Goal: Information Seeking & Learning: Learn about a topic

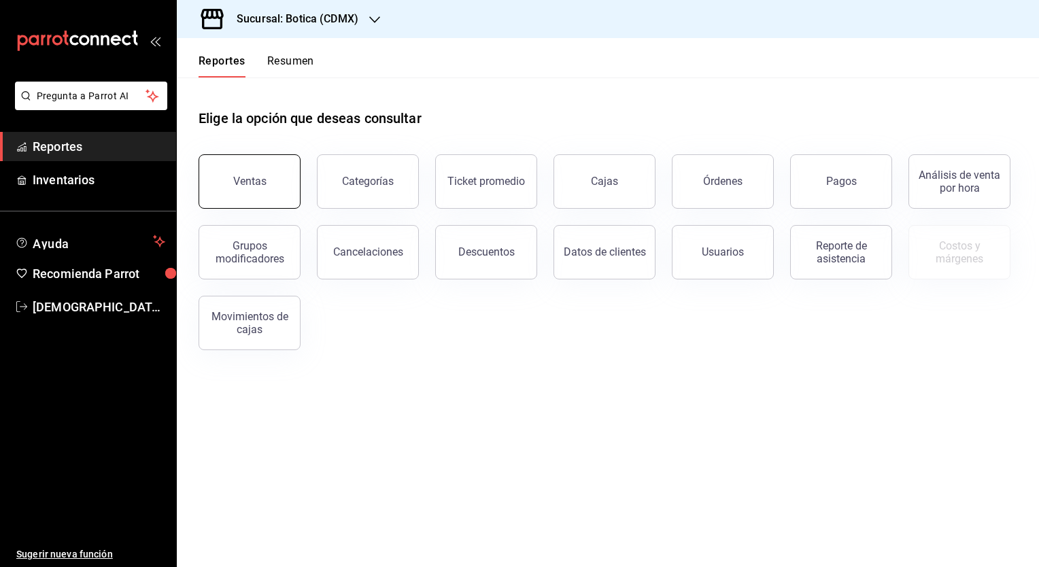
click at [263, 165] on button "Ventas" at bounding box center [250, 181] width 102 height 54
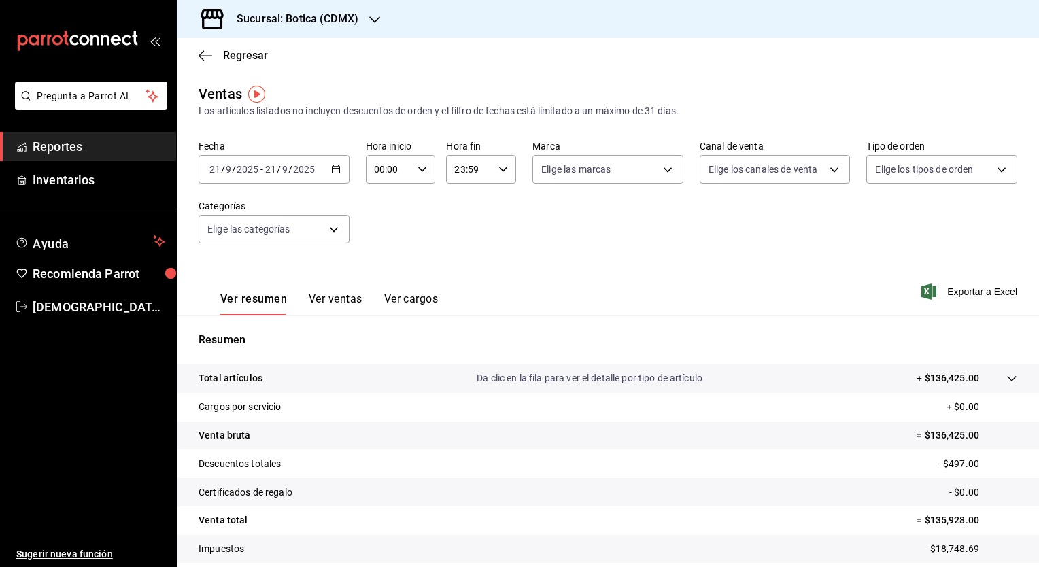
click at [333, 167] on icon "button" at bounding box center [336, 170] width 10 height 10
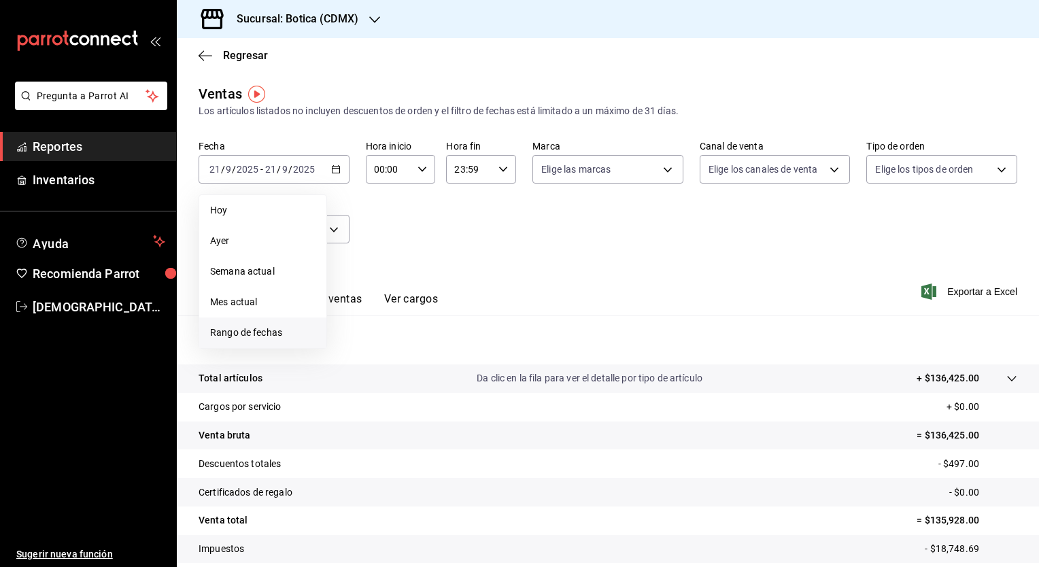
click at [253, 322] on li "Rango de fechas" at bounding box center [262, 333] width 127 height 31
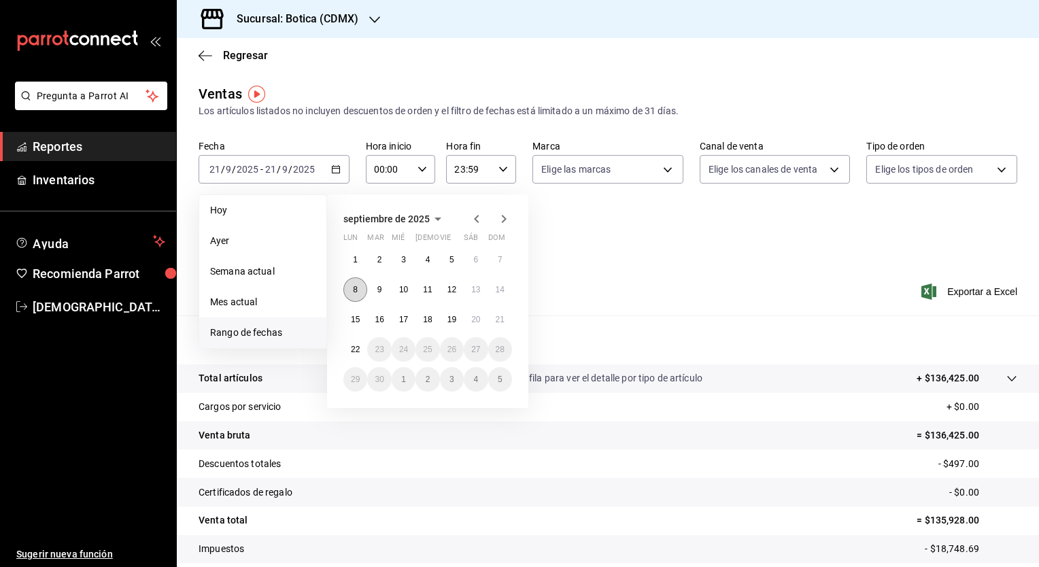
click at [356, 285] on abbr "8" at bounding box center [355, 290] width 5 height 10
click at [496, 288] on abbr "14" at bounding box center [500, 290] width 9 height 10
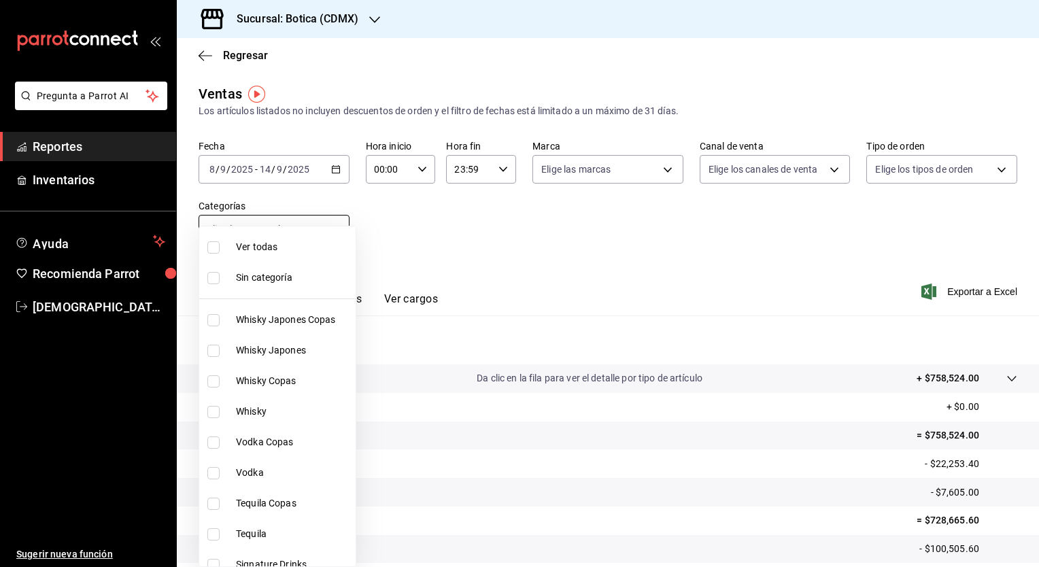
click at [339, 227] on body "Pregunta a Parrot AI Reportes Inventarios Ayuda Recomienda Parrot [PERSON_NAME]…" at bounding box center [519, 283] width 1039 height 567
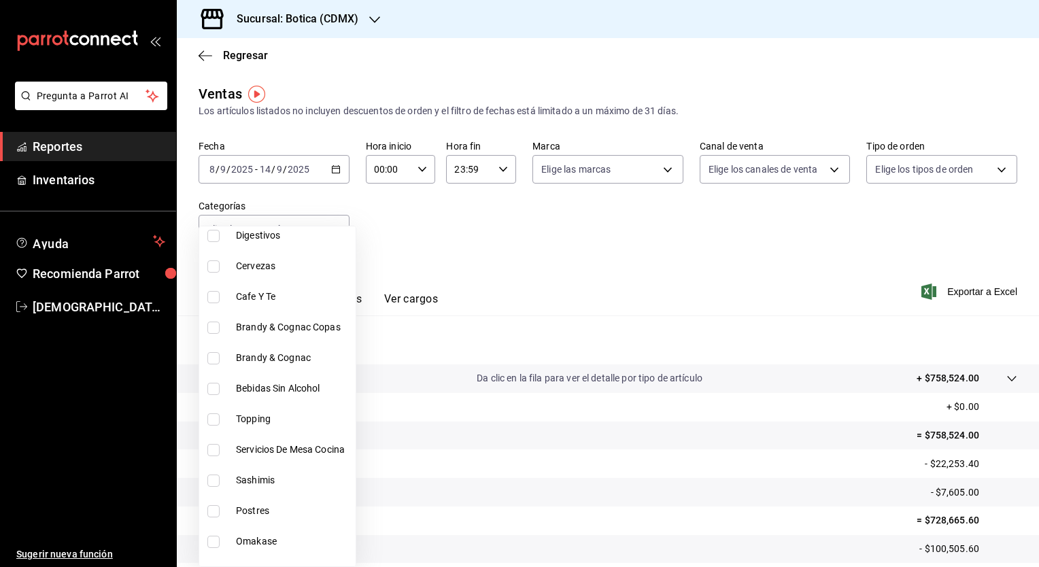
scroll to position [580, 0]
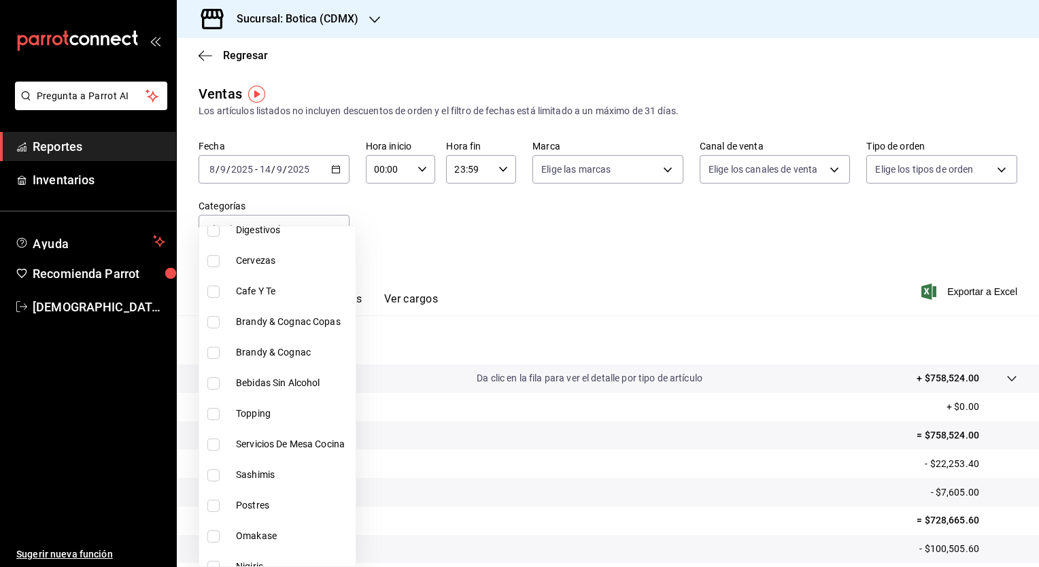
click at [300, 383] on span "Bebidas Sin Alcohol" at bounding box center [293, 383] width 114 height 14
type input "828838a7-cee5-443c-9725-69ebc6d0b9f3"
checkbox input "true"
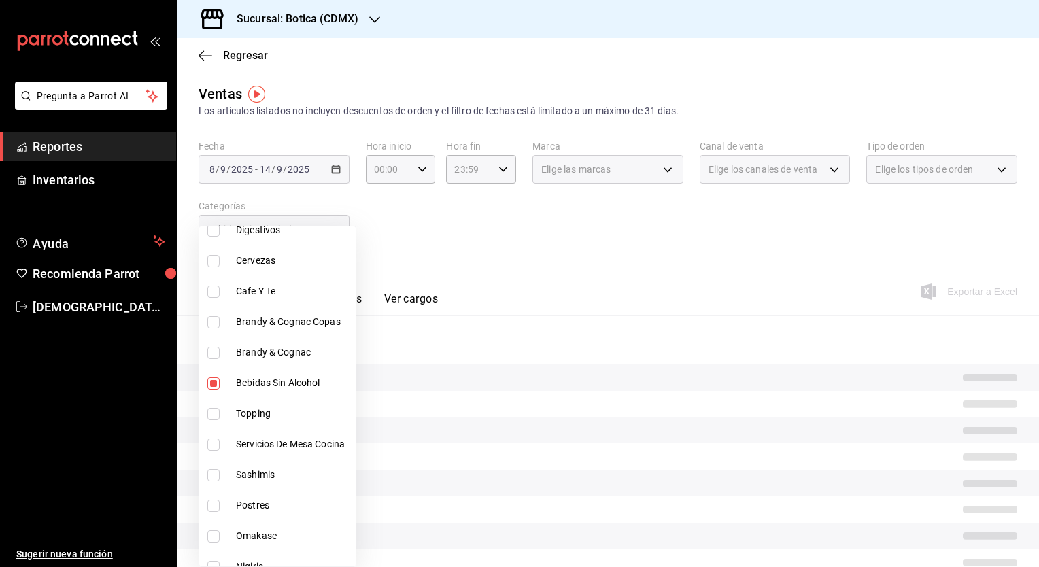
click at [489, 248] on div at bounding box center [519, 283] width 1039 height 567
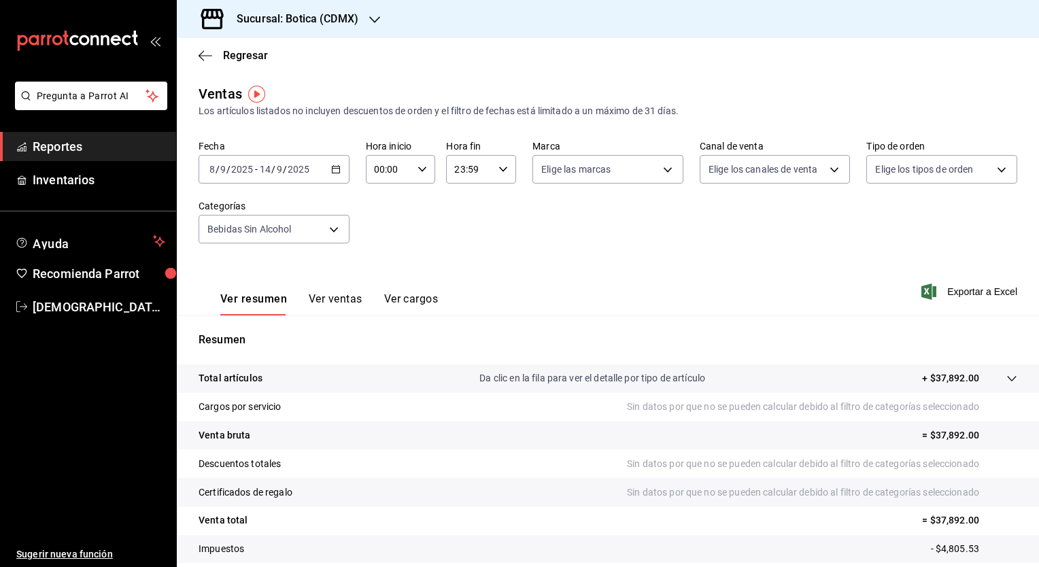
click at [344, 305] on button "Ver ventas" at bounding box center [336, 304] width 54 height 23
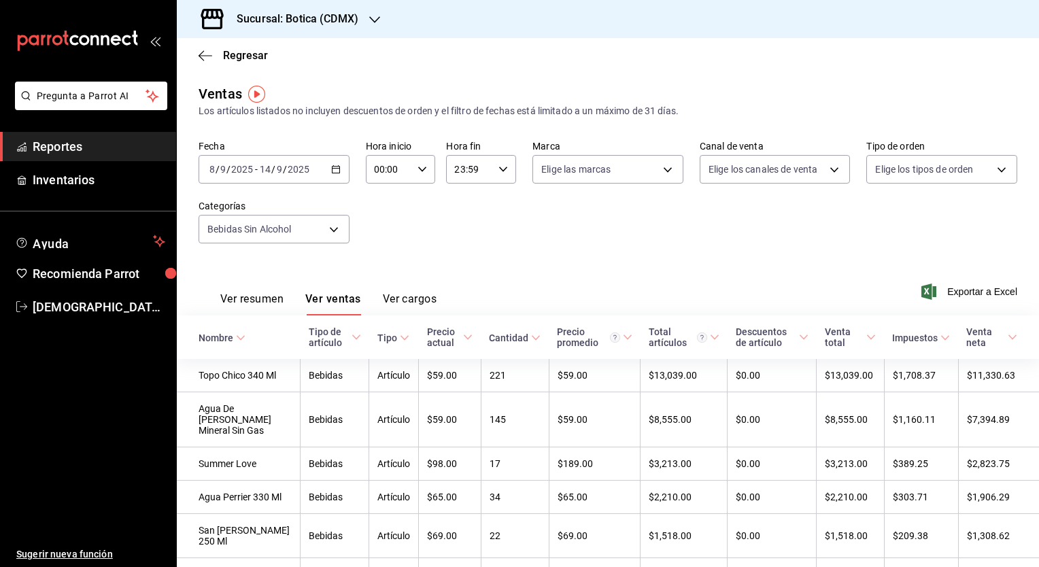
click at [508, 344] on th "Cantidad" at bounding box center [515, 338] width 68 height 44
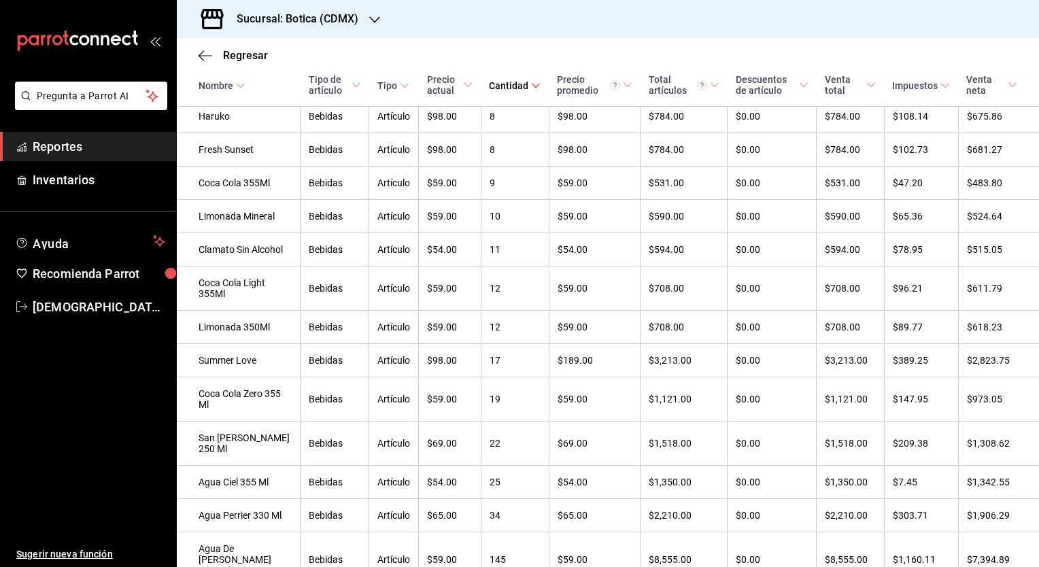
scroll to position [731, 0]
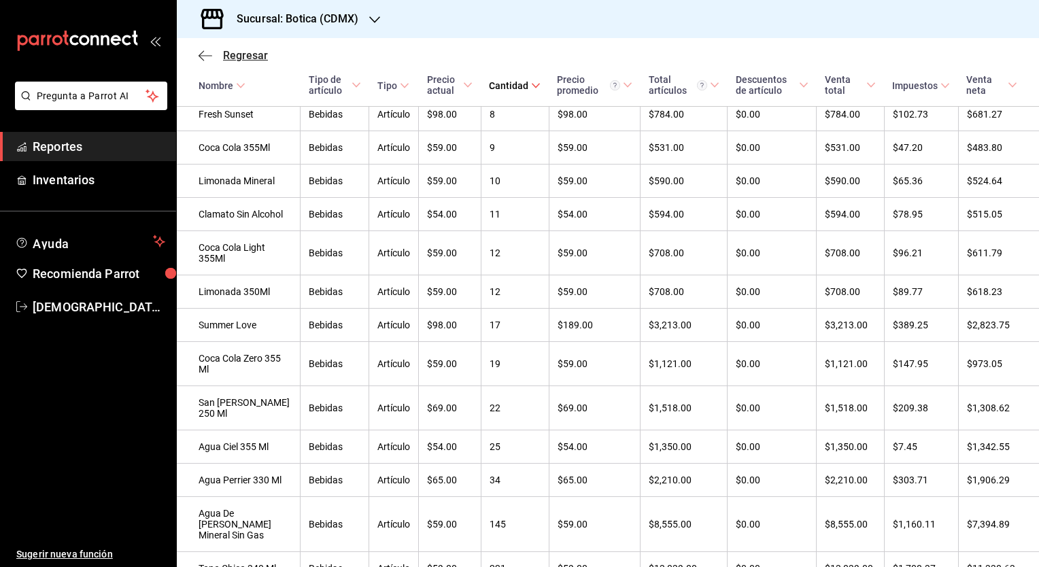
click at [239, 58] on span "Regresar" at bounding box center [245, 55] width 45 height 13
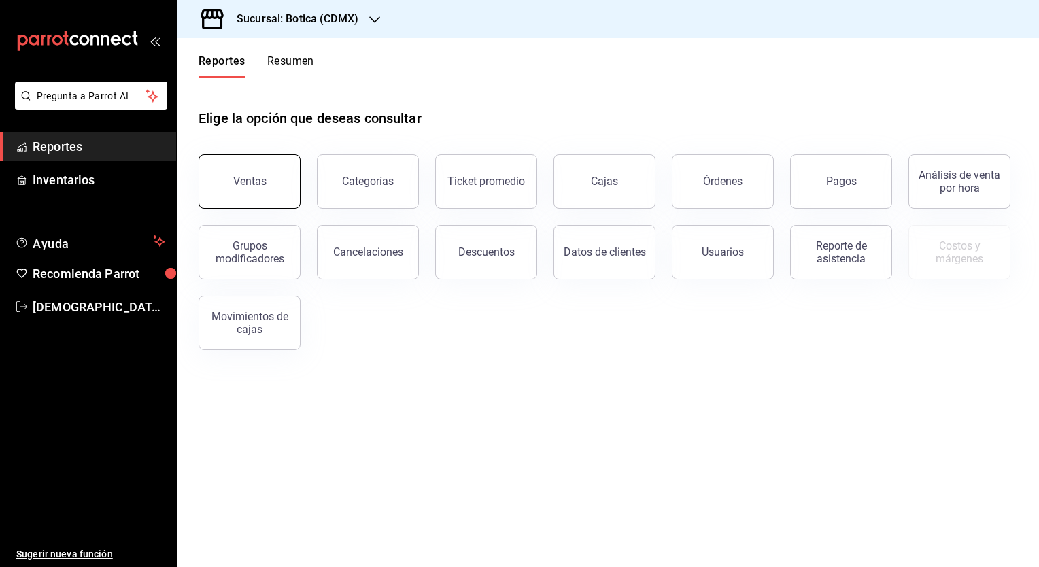
click at [271, 164] on button "Ventas" at bounding box center [250, 181] width 102 height 54
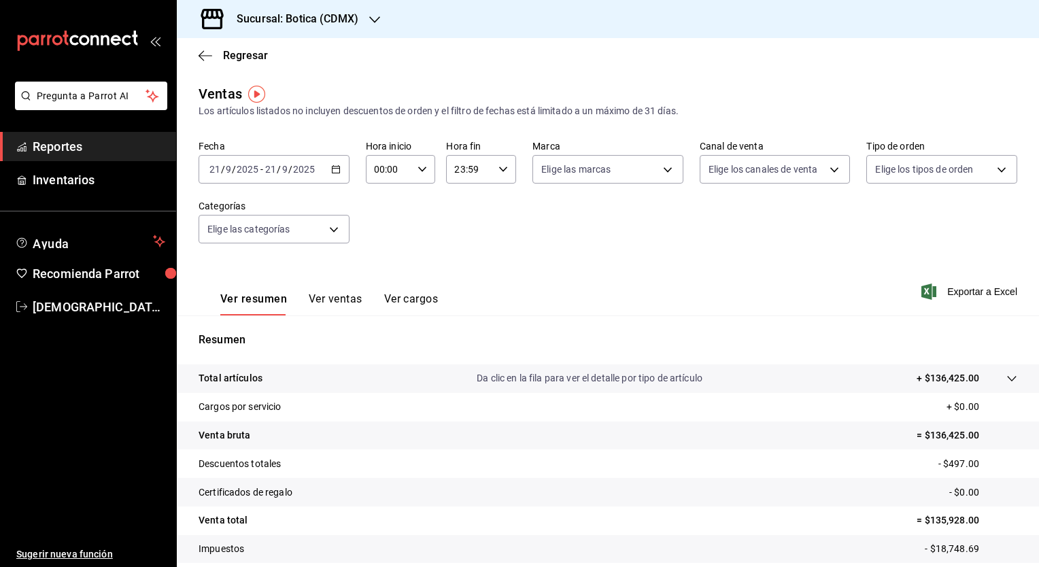
click at [337, 171] on icon "button" at bounding box center [336, 170] width 10 height 10
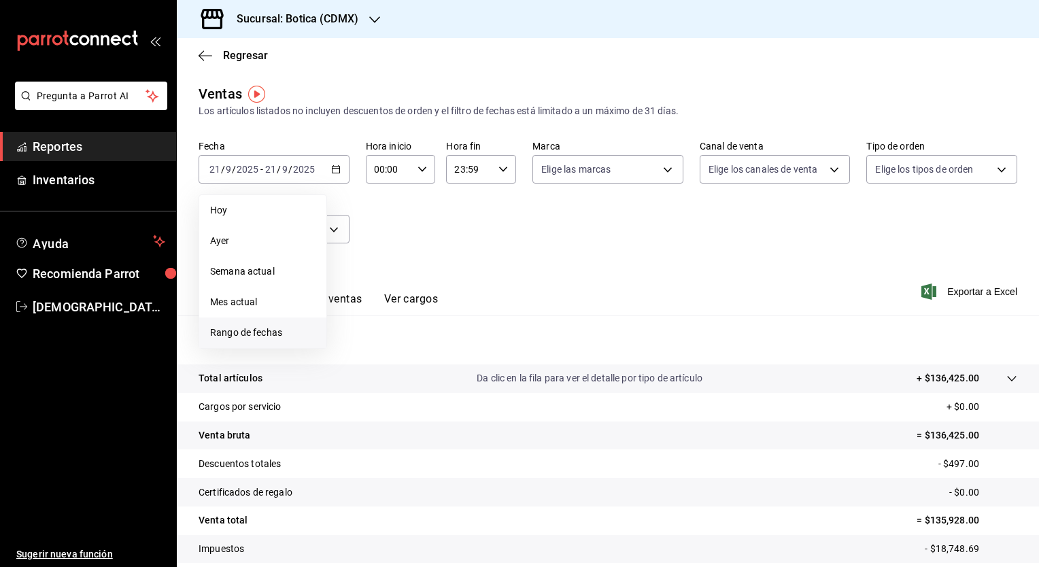
click at [259, 332] on span "Rango de fechas" at bounding box center [262, 333] width 105 height 14
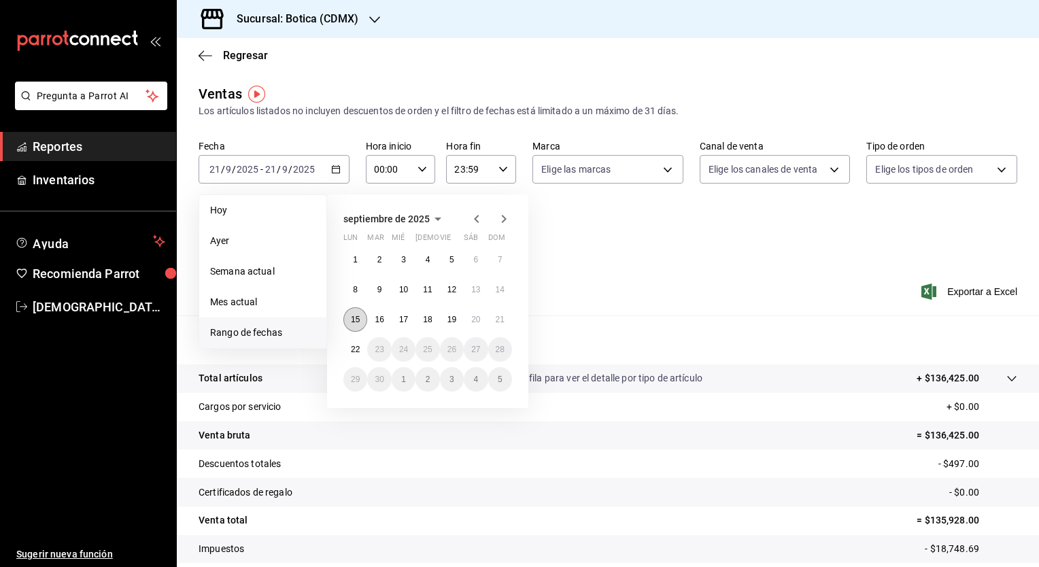
click at [359, 319] on abbr "15" at bounding box center [355, 320] width 9 height 10
click at [502, 318] on abbr "21" at bounding box center [500, 320] width 9 height 10
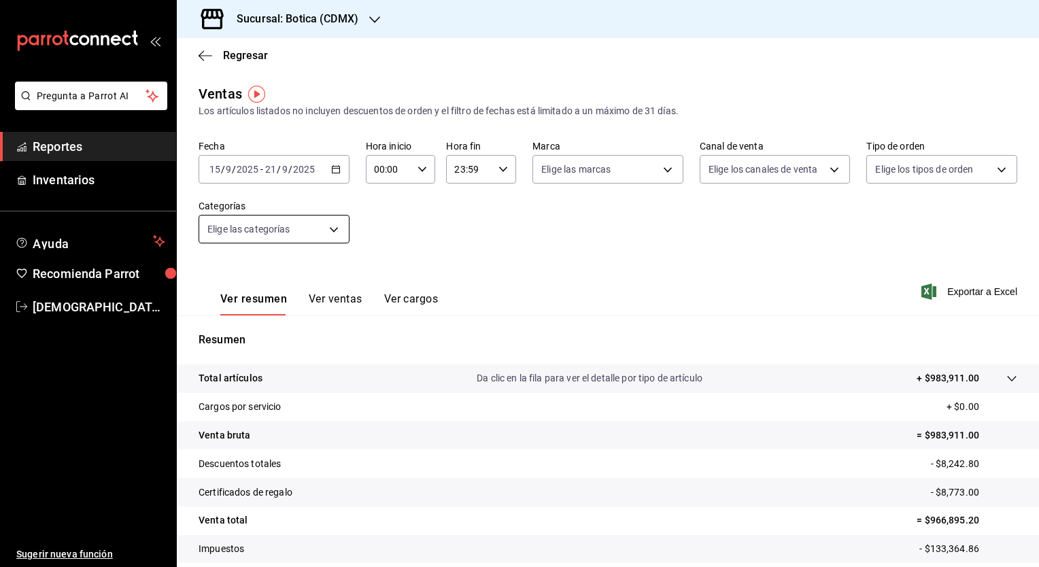
click at [332, 231] on body "Pregunta a Parrot AI Reportes Inventarios Ayuda Recomienda Parrot [PERSON_NAME]…" at bounding box center [519, 283] width 1039 height 567
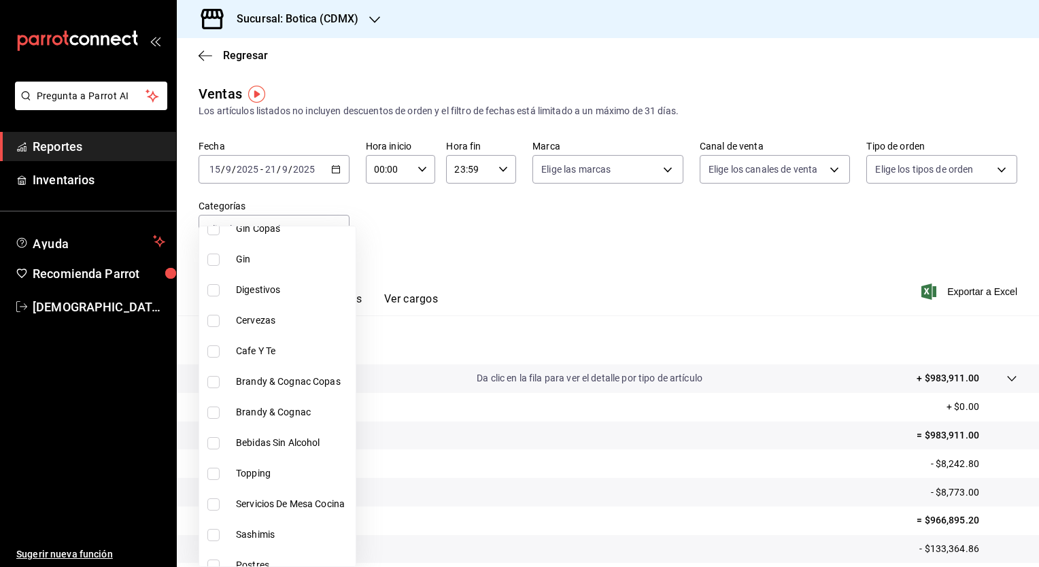
scroll to position [530, 0]
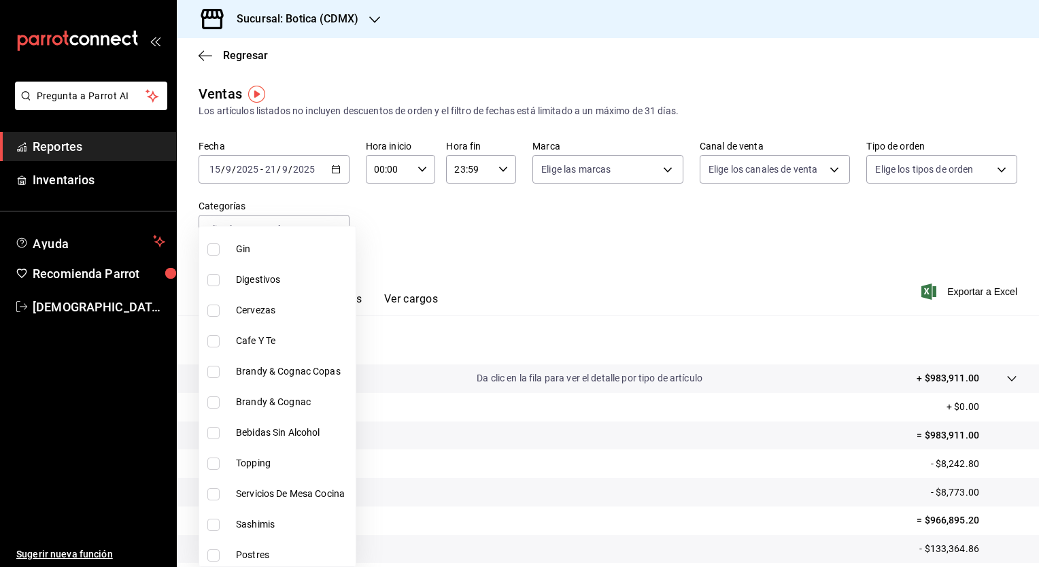
click at [267, 337] on span "Cafe Y Te" at bounding box center [293, 341] width 114 height 14
type input "b6641ee8-c44b-433d-ae28-2bfeb9a710cb"
checkbox input "true"
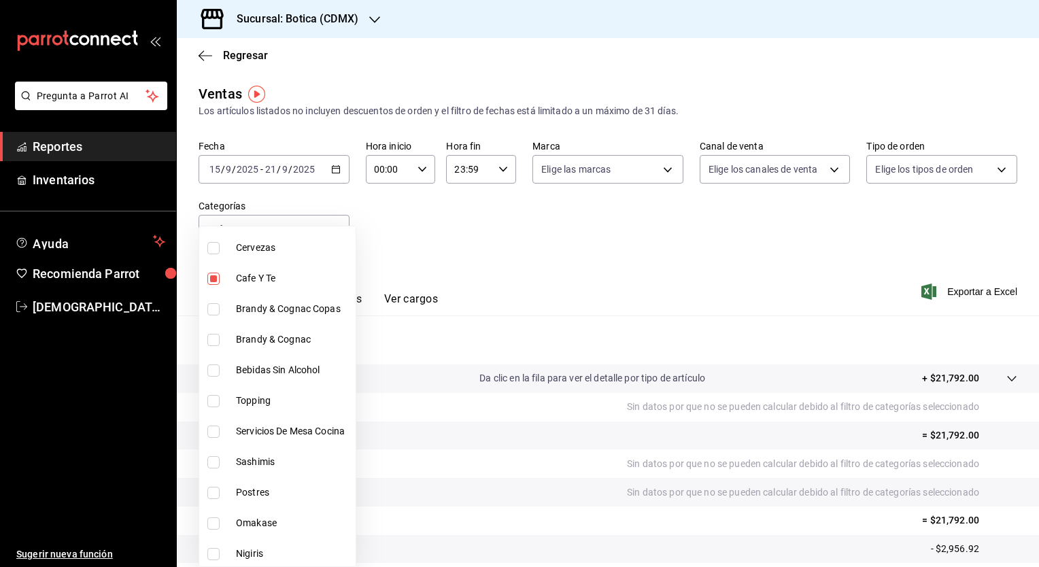
scroll to position [601, 0]
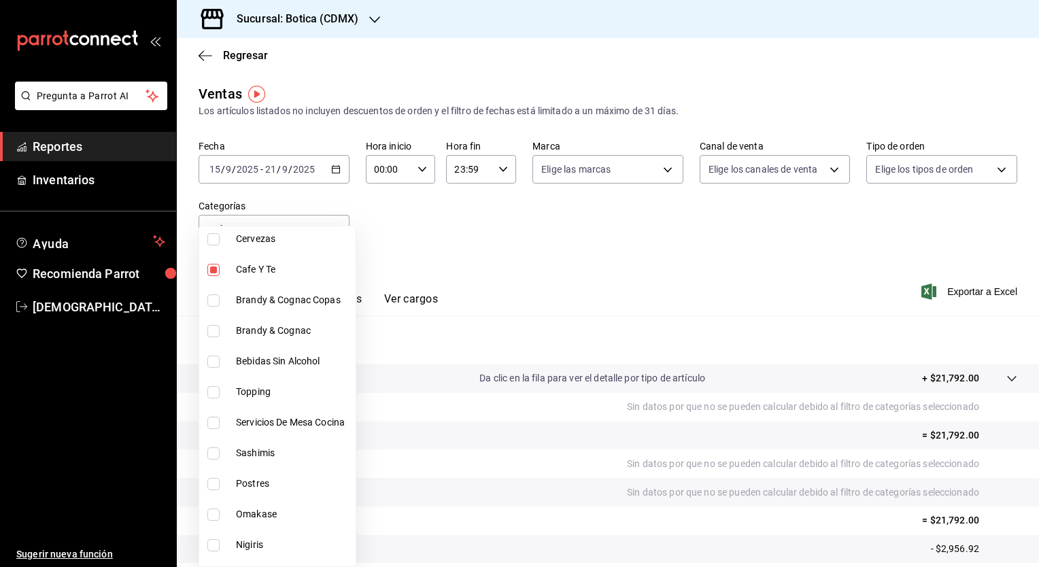
click at [292, 361] on span "Bebidas Sin Alcohol" at bounding box center [293, 361] width 114 height 14
type input "b6641ee8-c44b-433d-ae28-2bfeb9a710cb,828838a7-cee5-443c-9725-69ebc6d0b9f3"
checkbox input "true"
click at [484, 271] on div at bounding box center [519, 283] width 1039 height 567
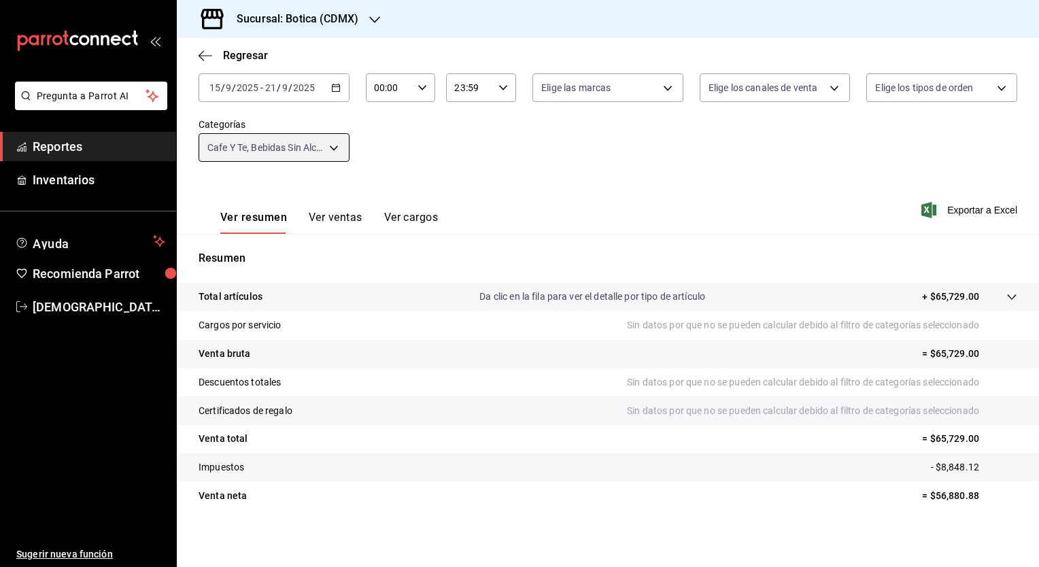
scroll to position [84, 0]
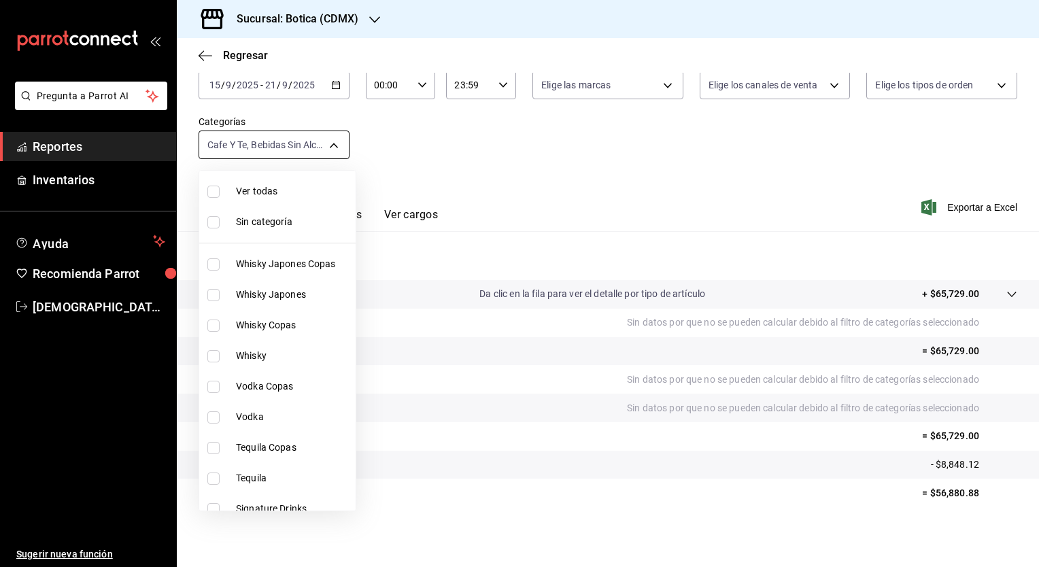
click at [332, 149] on body "Pregunta a Parrot AI Reportes Inventarios Ayuda Recomienda Parrot [PERSON_NAME]…" at bounding box center [519, 283] width 1039 height 567
click at [271, 197] on span "Ver todas" at bounding box center [293, 191] width 114 height 14
type input "52039608-d3af-43d8-978b-7351115fcd58,48c160c6-e58b-40fc-ab83-08e030ab785e,3b989…"
checkbox input "true"
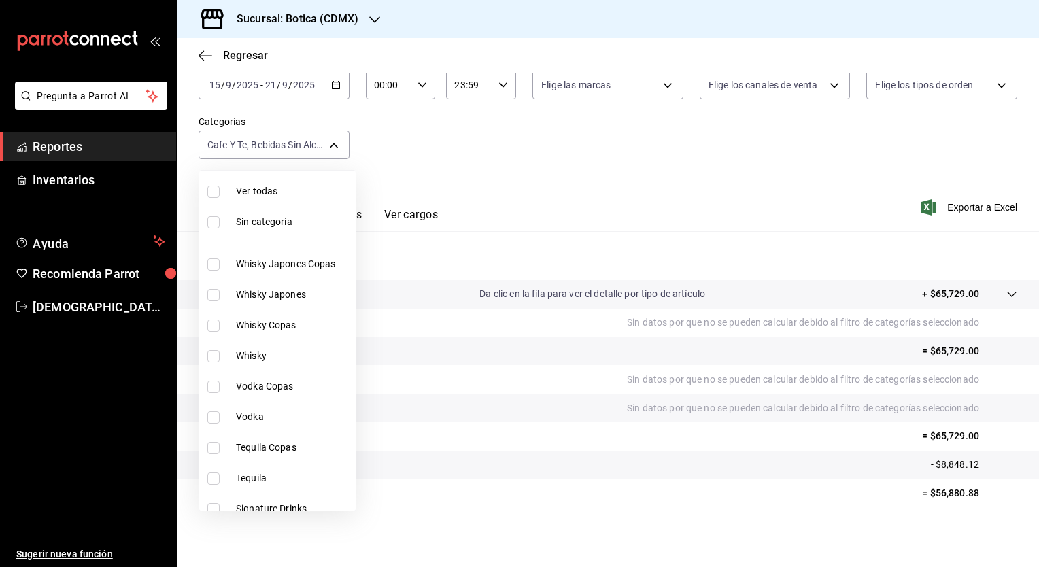
checkbox input "true"
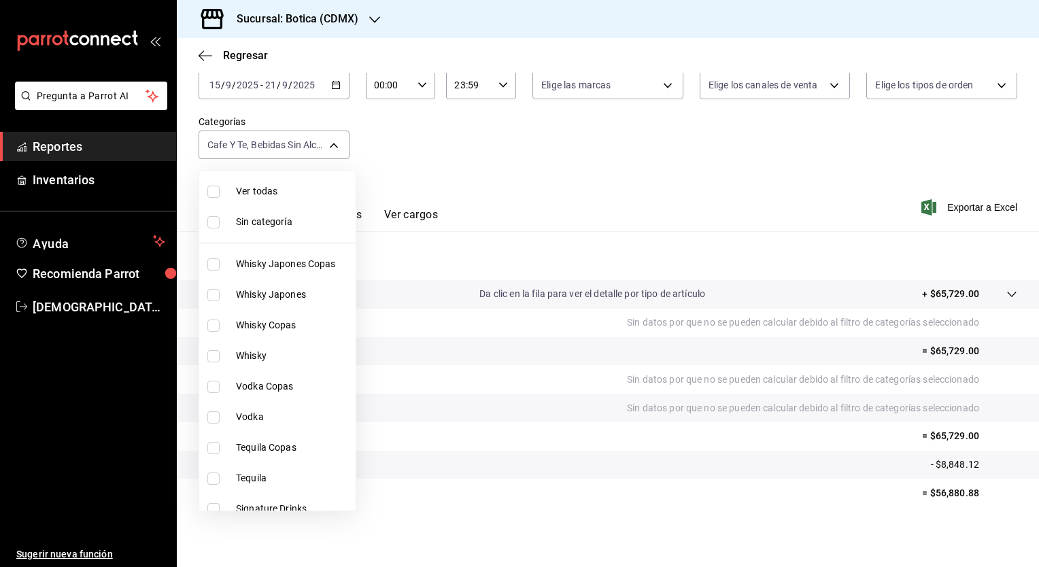
checkbox input "true"
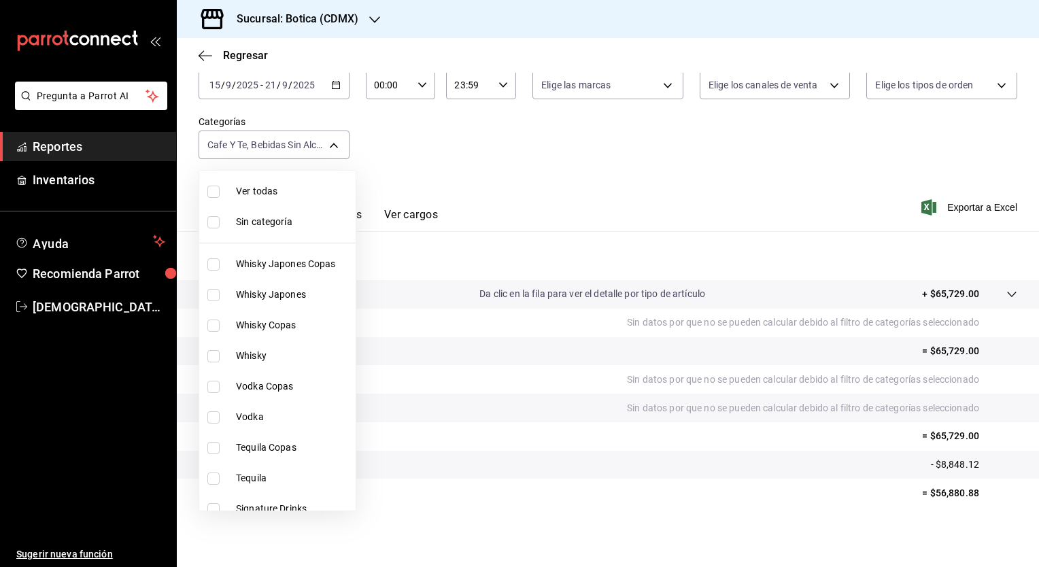
checkbox input "true"
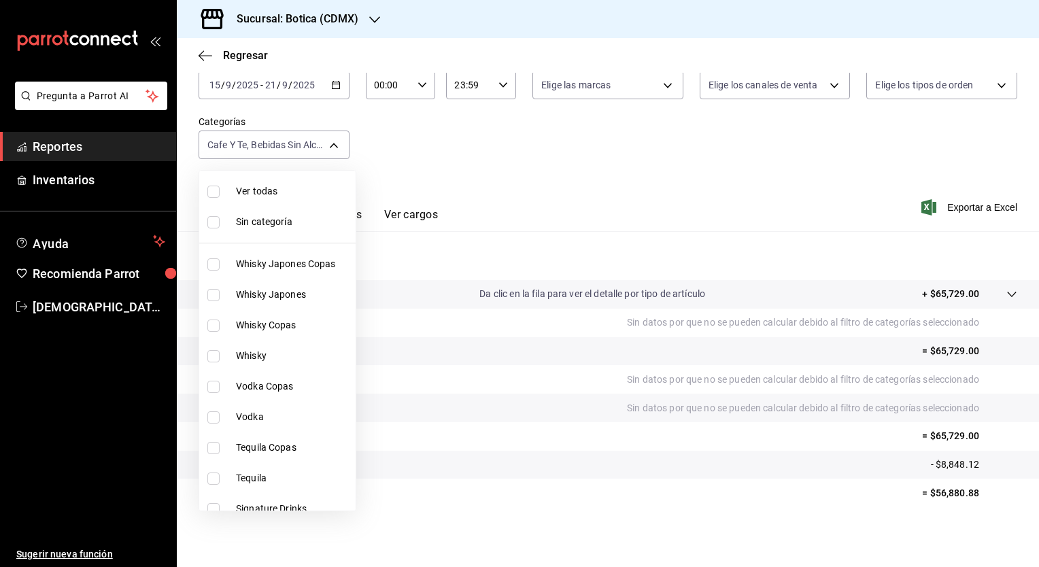
checkbox input "true"
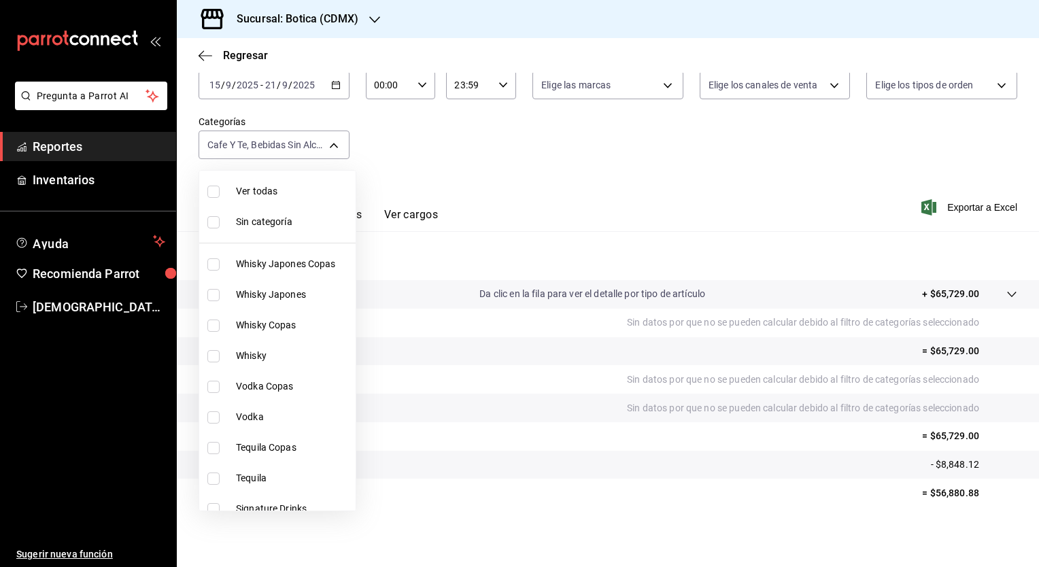
checkbox input "true"
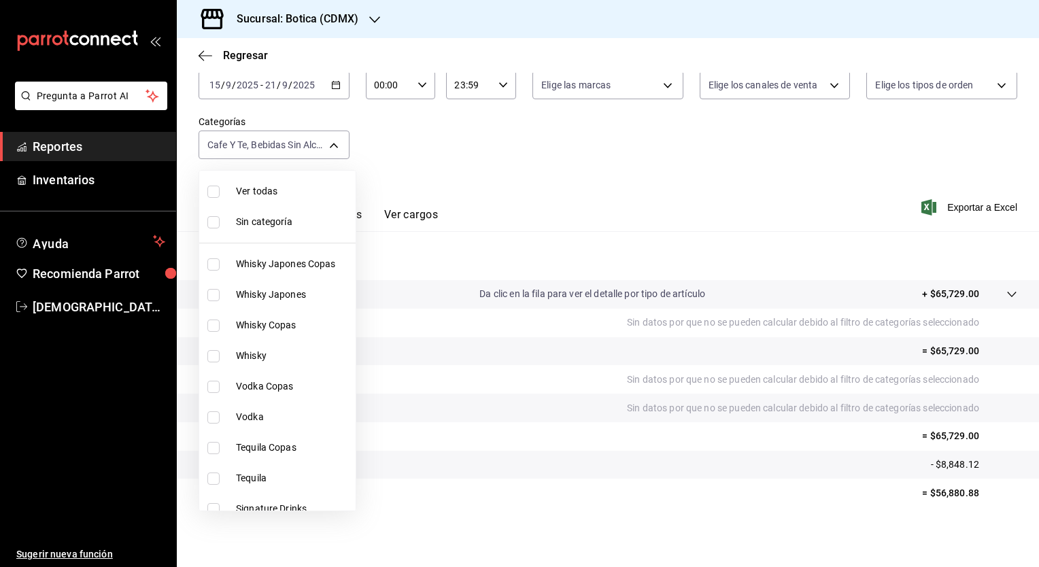
checkbox input "true"
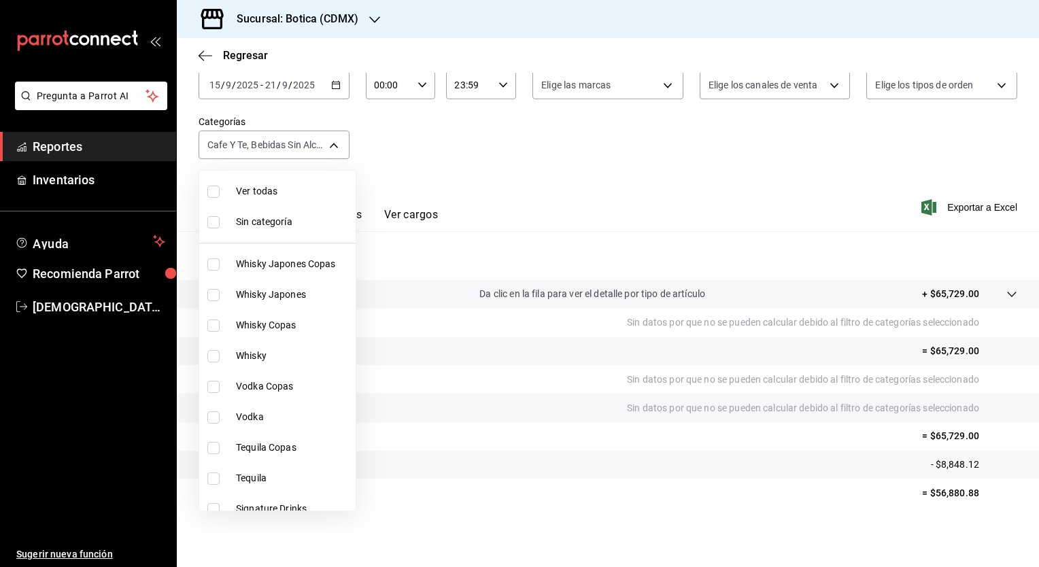
checkbox input "true"
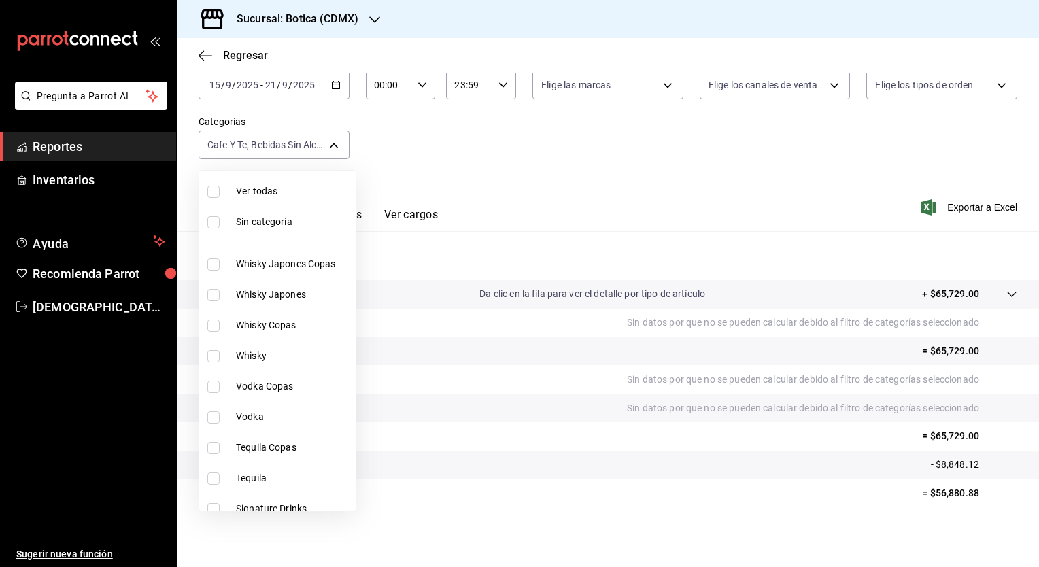
checkbox input "true"
click at [271, 197] on span "Ver todas" at bounding box center [293, 191] width 114 height 14
checkbox input "false"
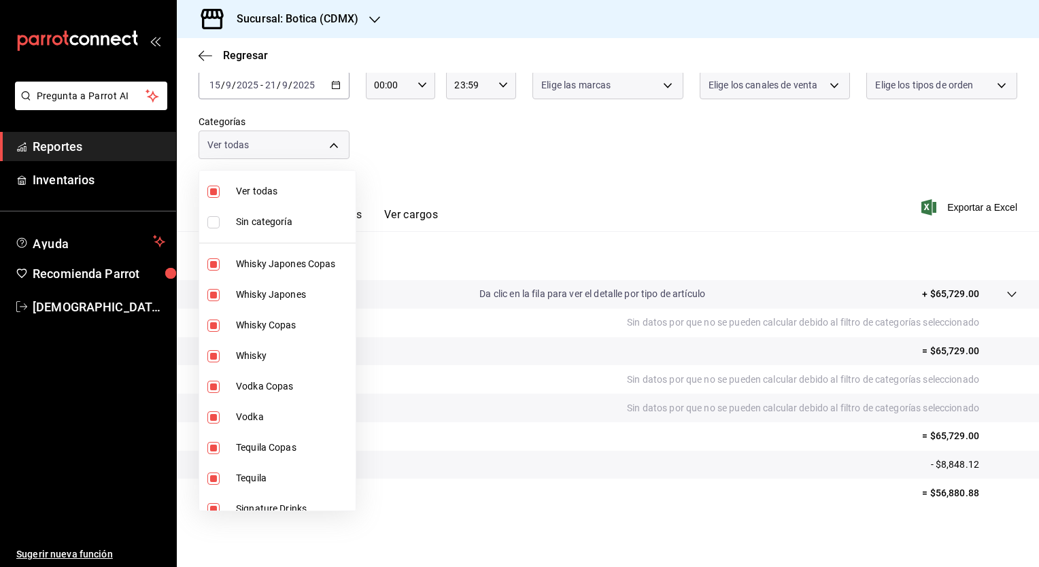
checkbox input "false"
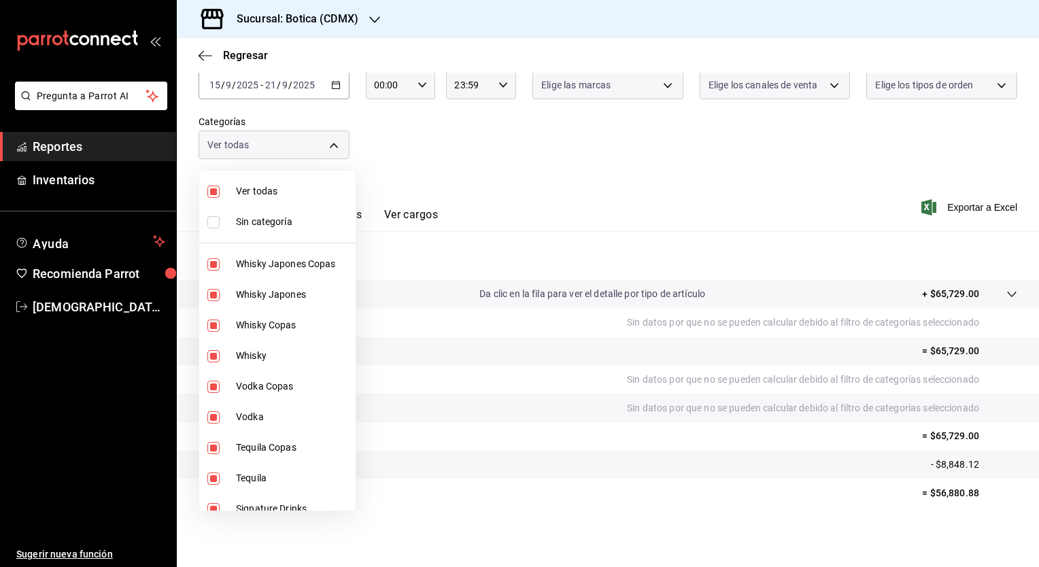
checkbox input "false"
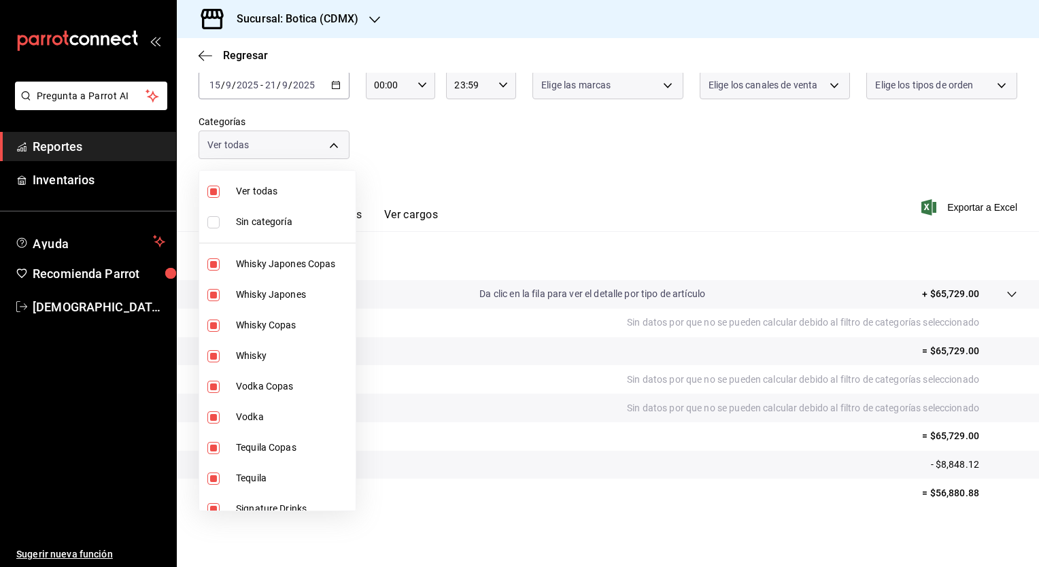
checkbox input "false"
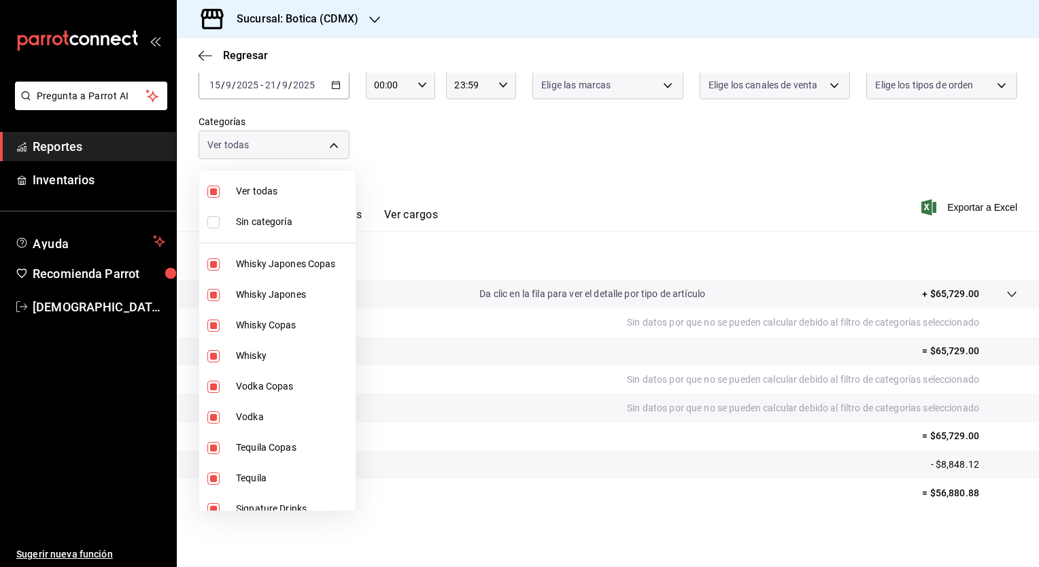
checkbox input "false"
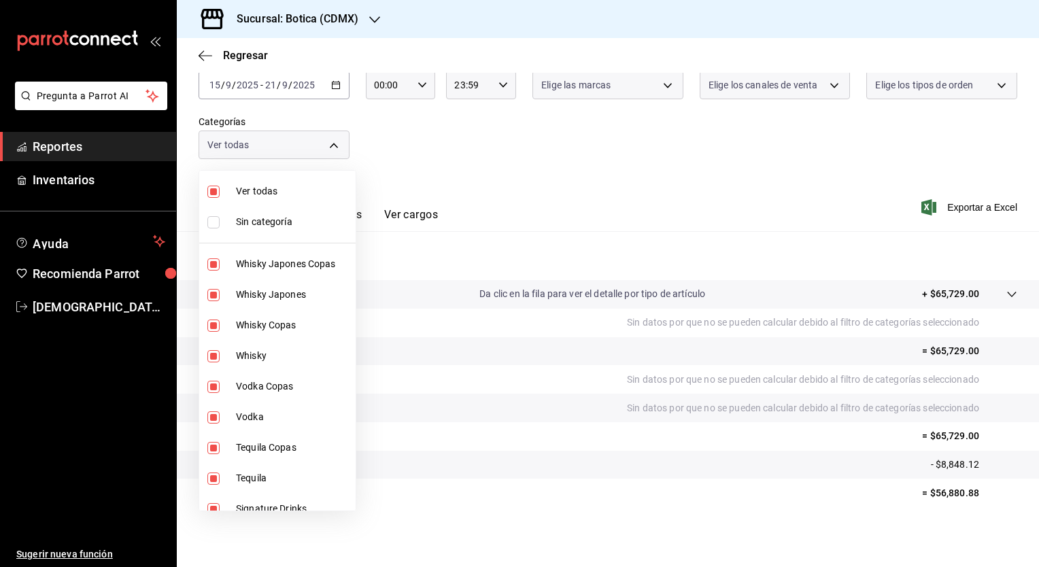
checkbox input "false"
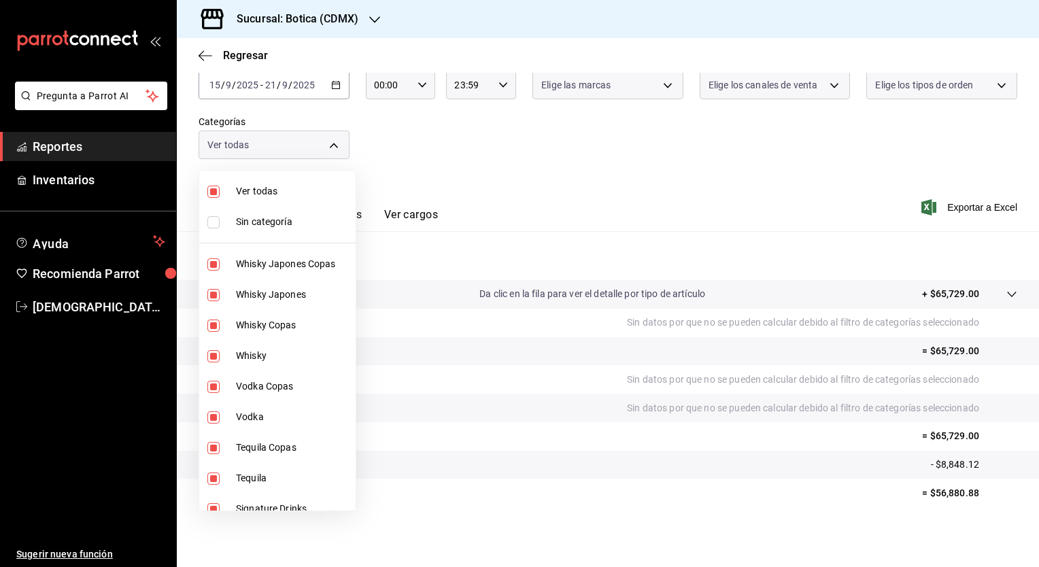
checkbox input "false"
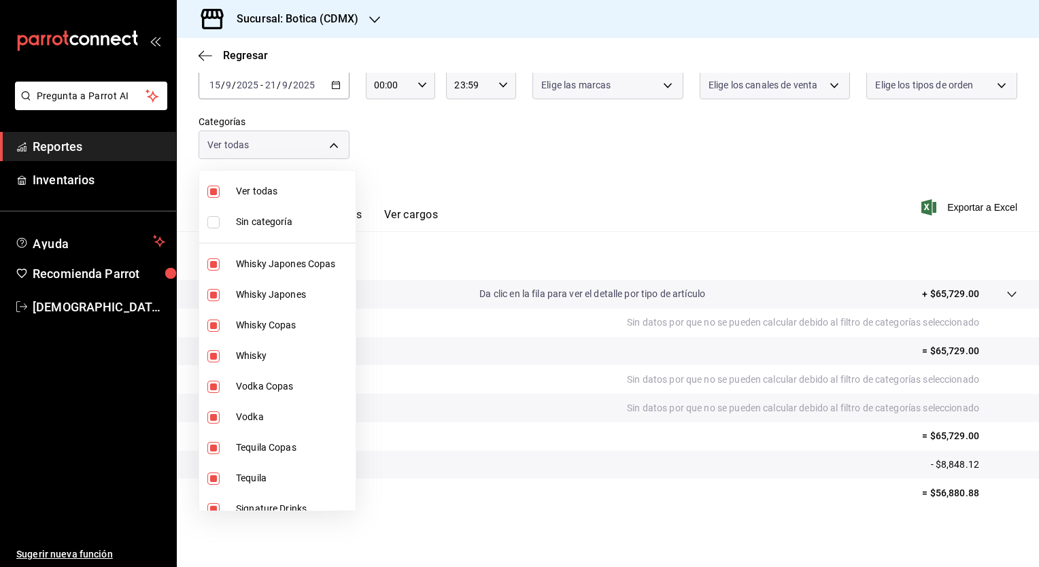
checkbox input "false"
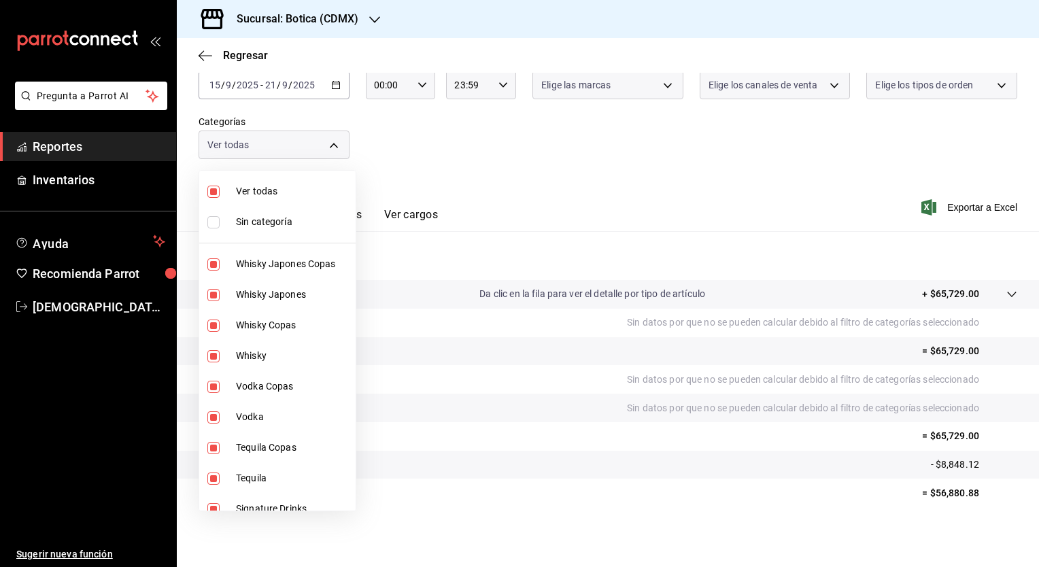
checkbox input "false"
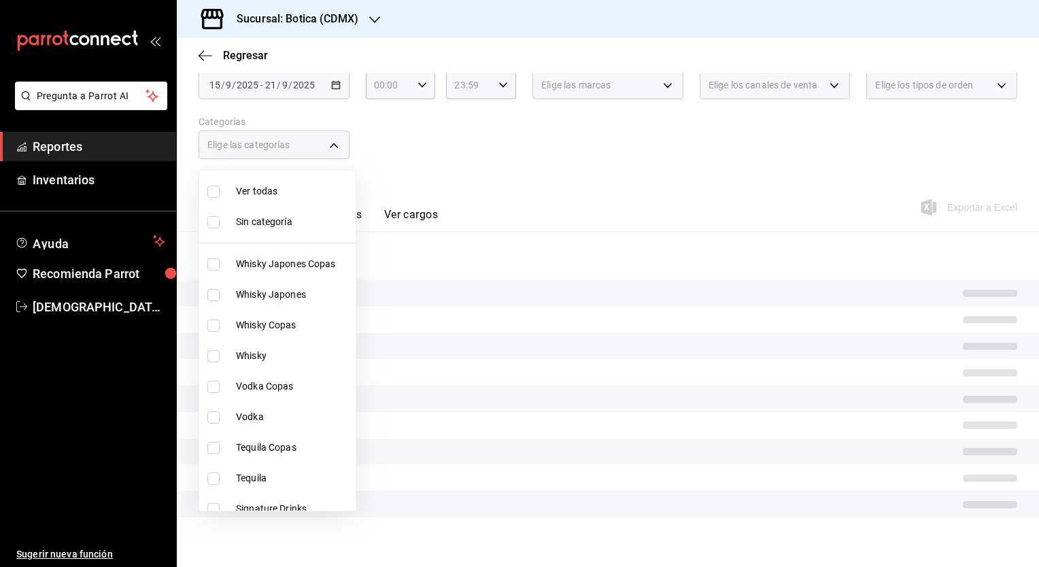
click at [271, 197] on span "Ver todas" at bounding box center [293, 191] width 114 height 14
type input "52039608-d3af-43d8-978b-7351115fcd58,48c160c6-e58b-40fc-ab83-08e030ab785e,3b989…"
checkbox input "true"
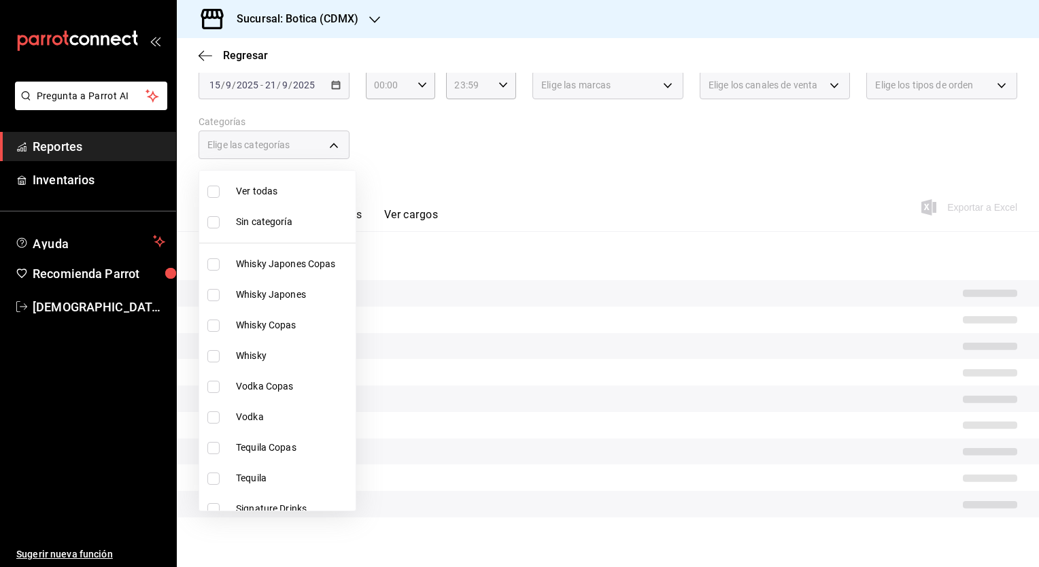
checkbox input "true"
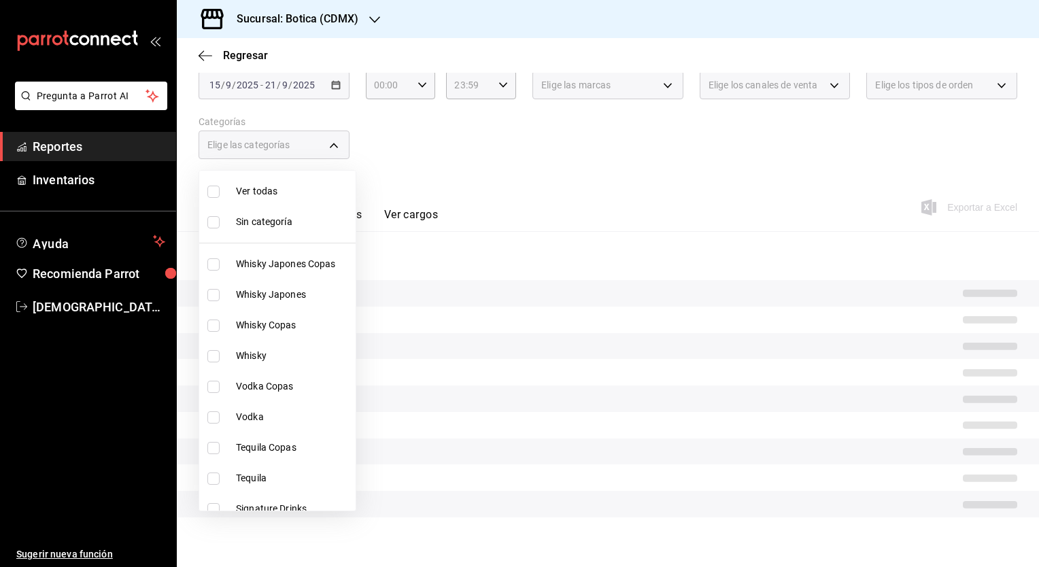
checkbox input "true"
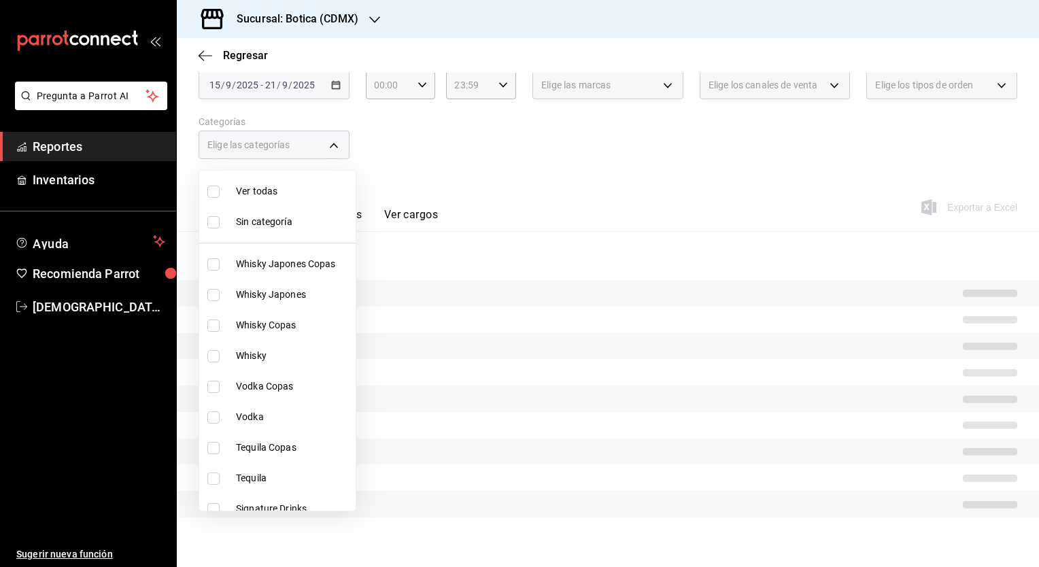
checkbox input "true"
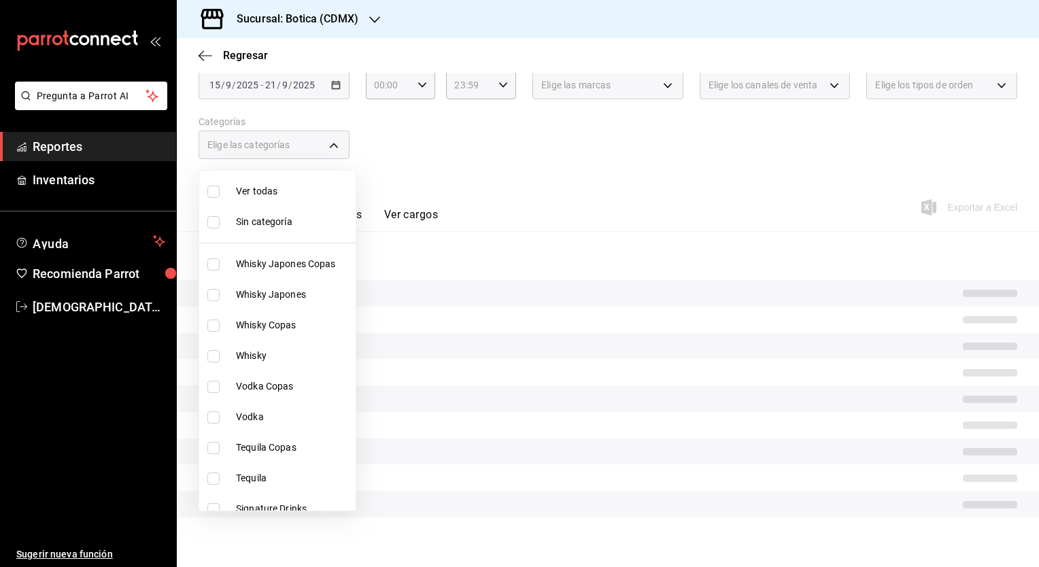
checkbox input "true"
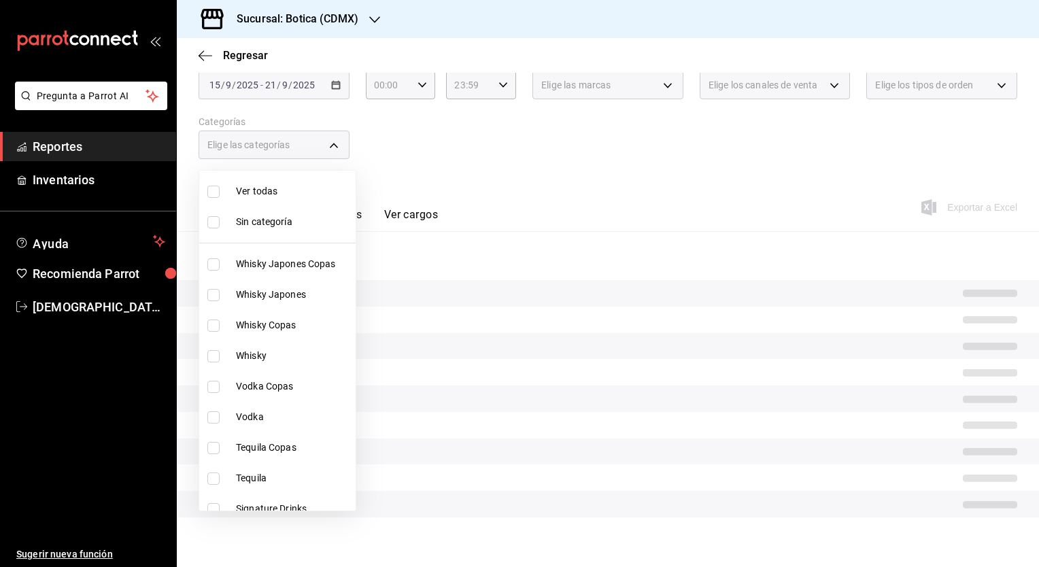
checkbox input "true"
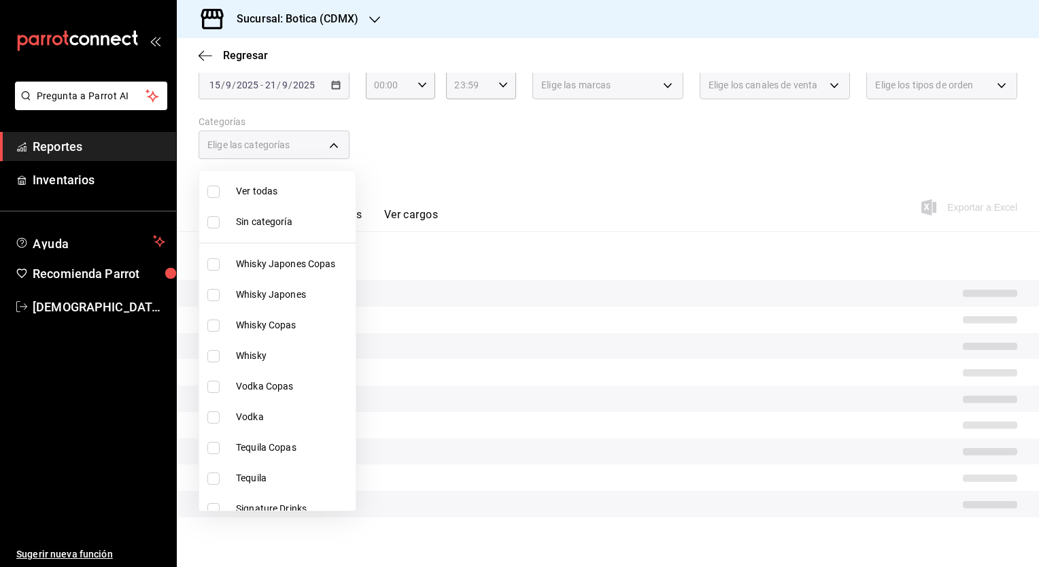
checkbox input "true"
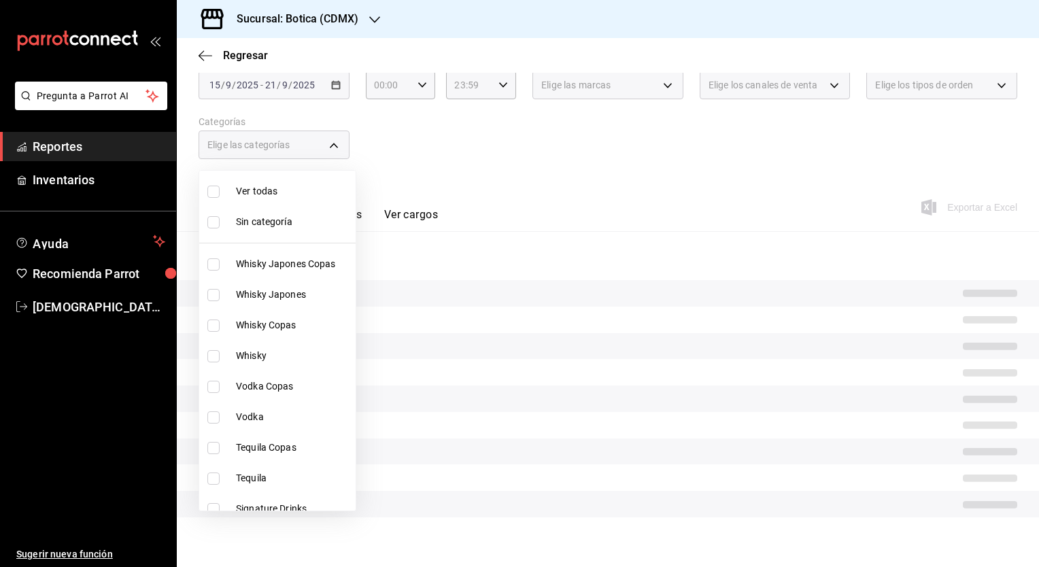
checkbox input "true"
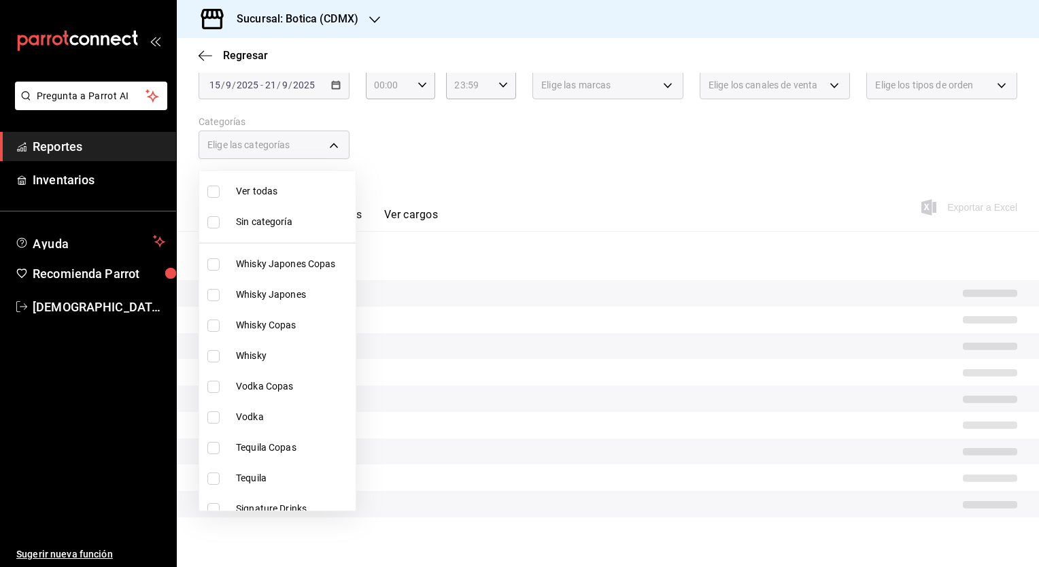
checkbox input "true"
click at [271, 197] on span "Ver todas" at bounding box center [293, 191] width 114 height 14
checkbox input "false"
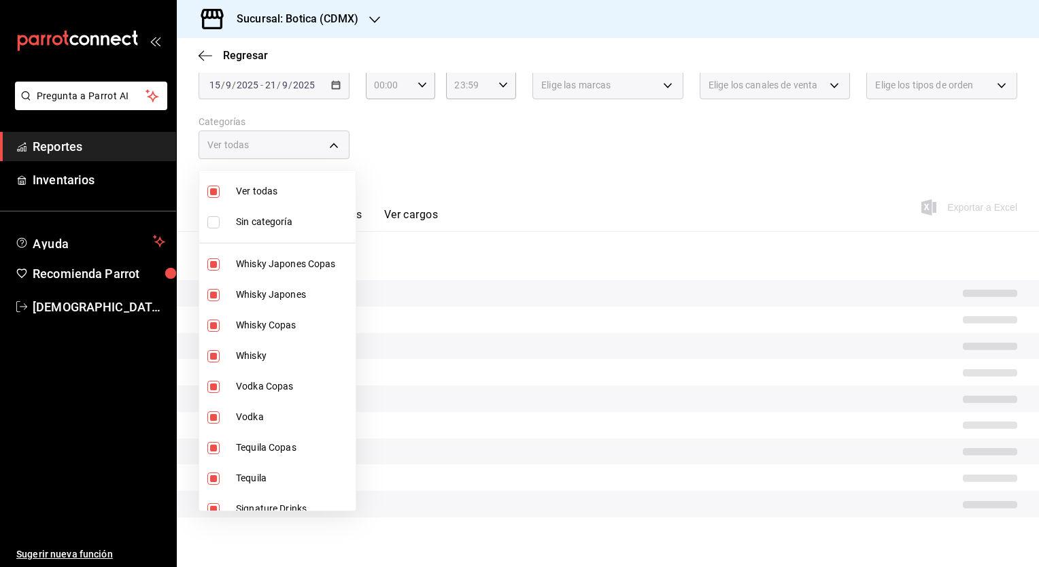
checkbox input "false"
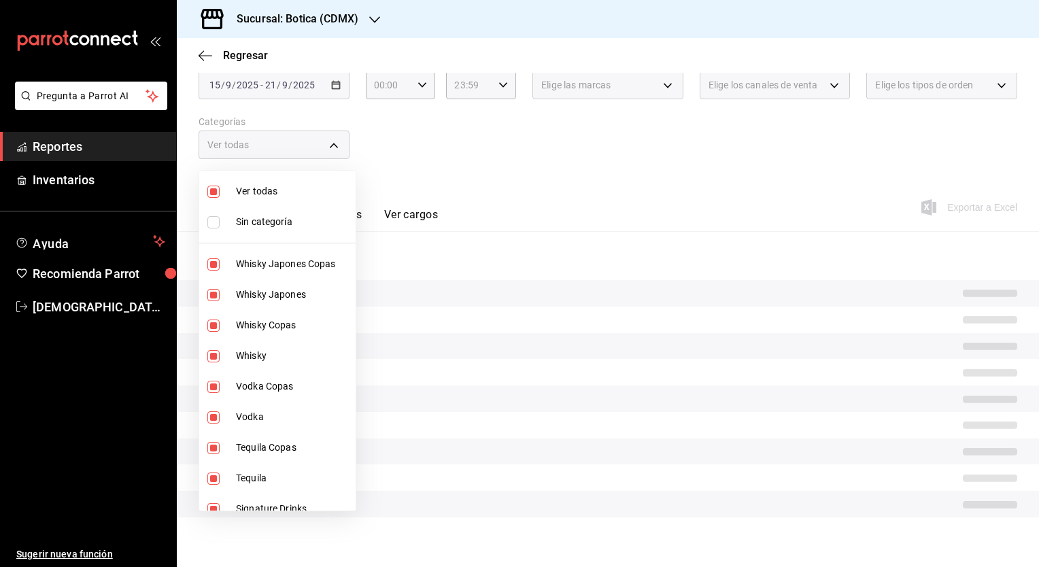
checkbox input "false"
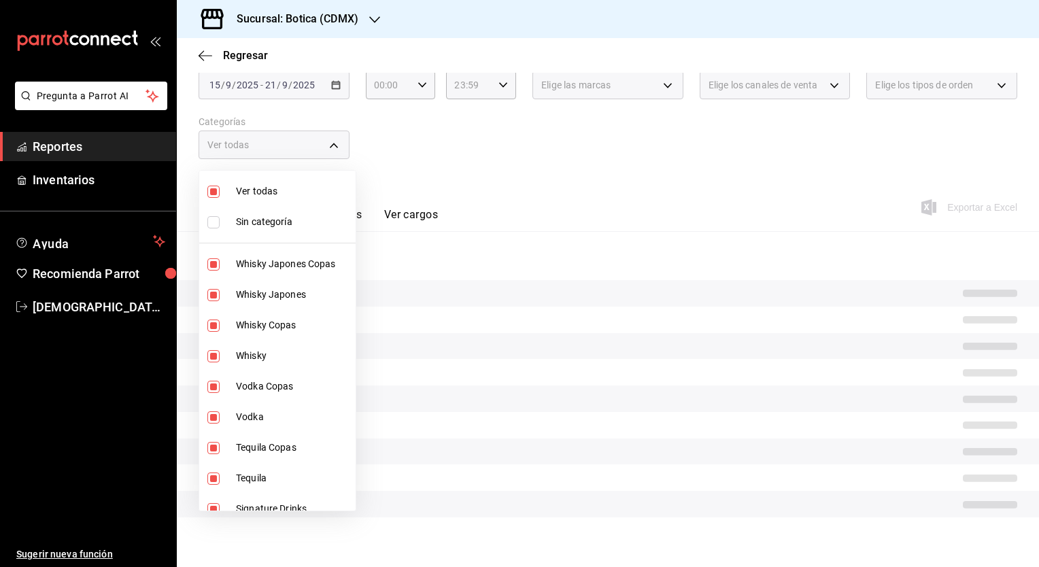
checkbox input "false"
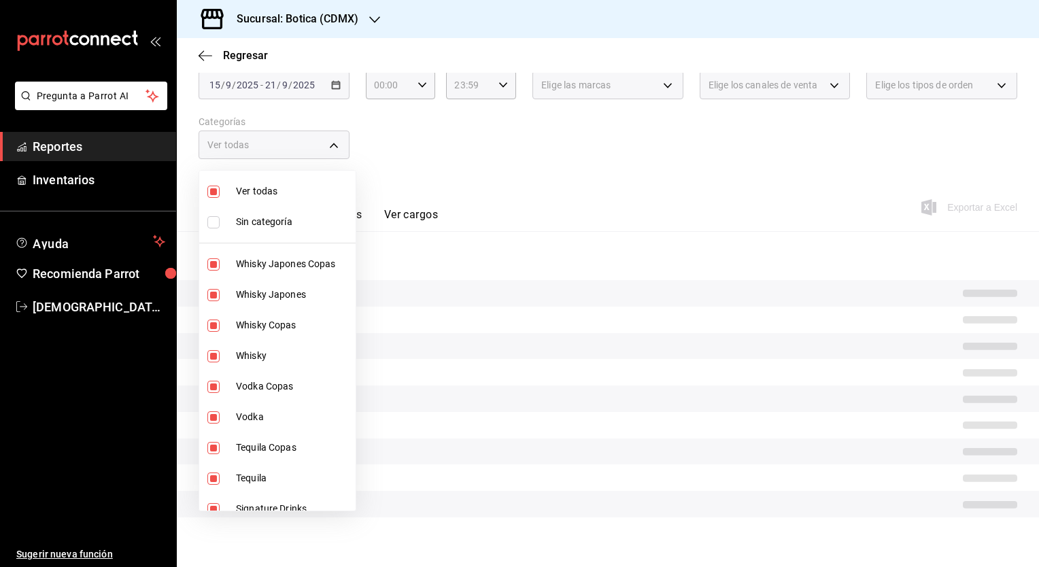
checkbox input "false"
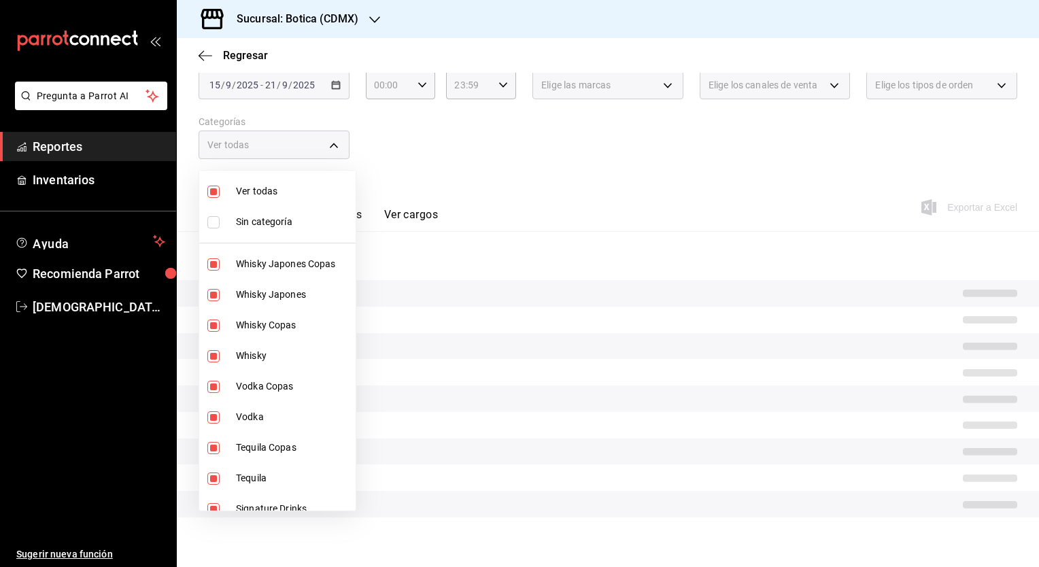
checkbox input "false"
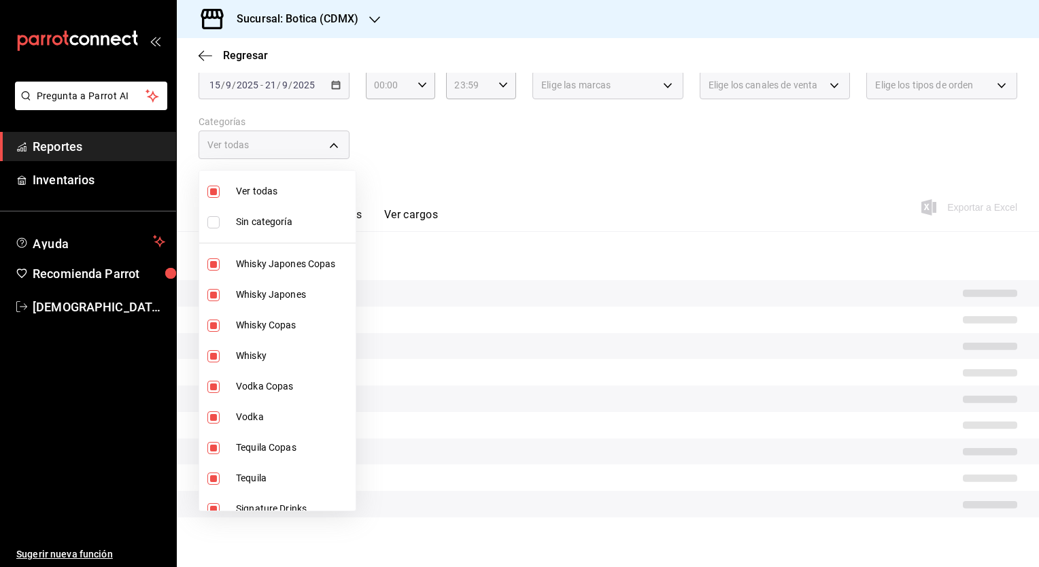
checkbox input "false"
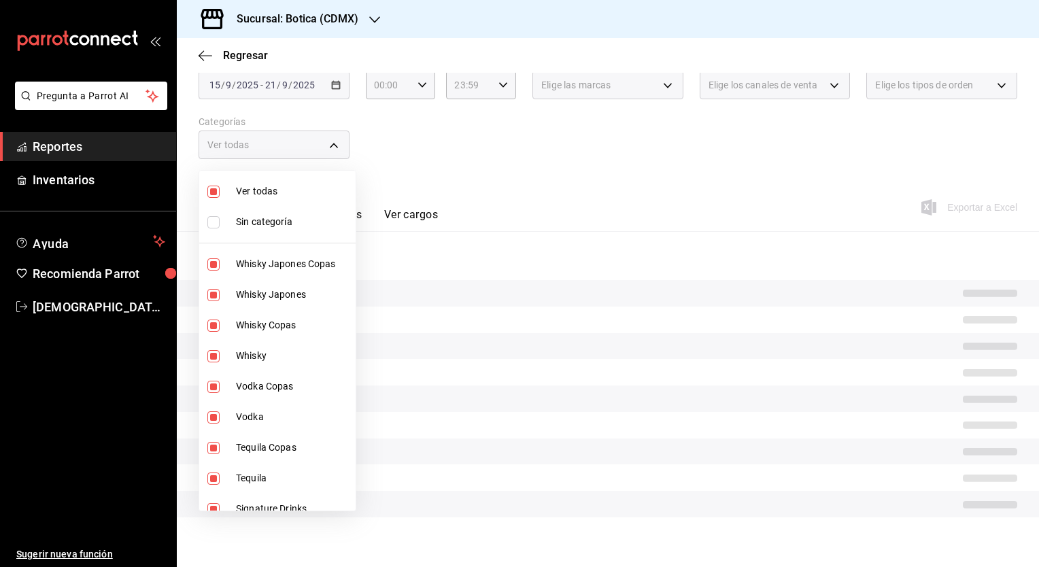
checkbox input "false"
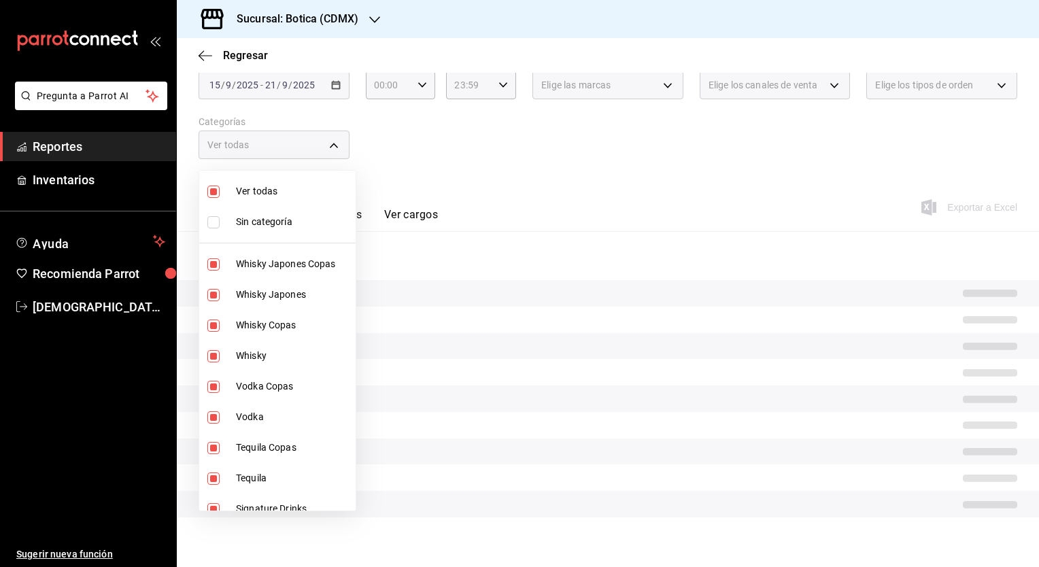
checkbox input "false"
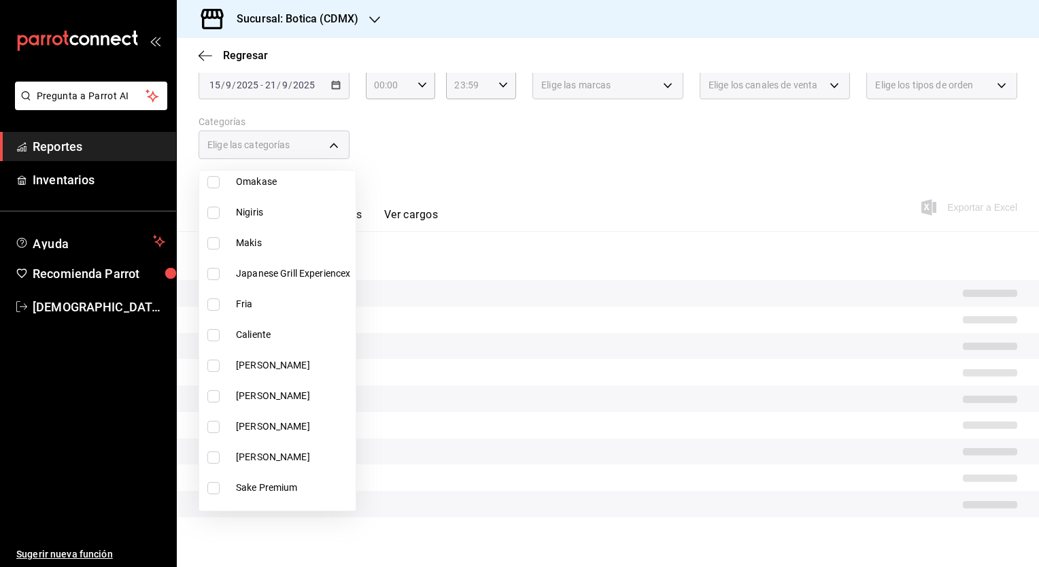
scroll to position [931, 0]
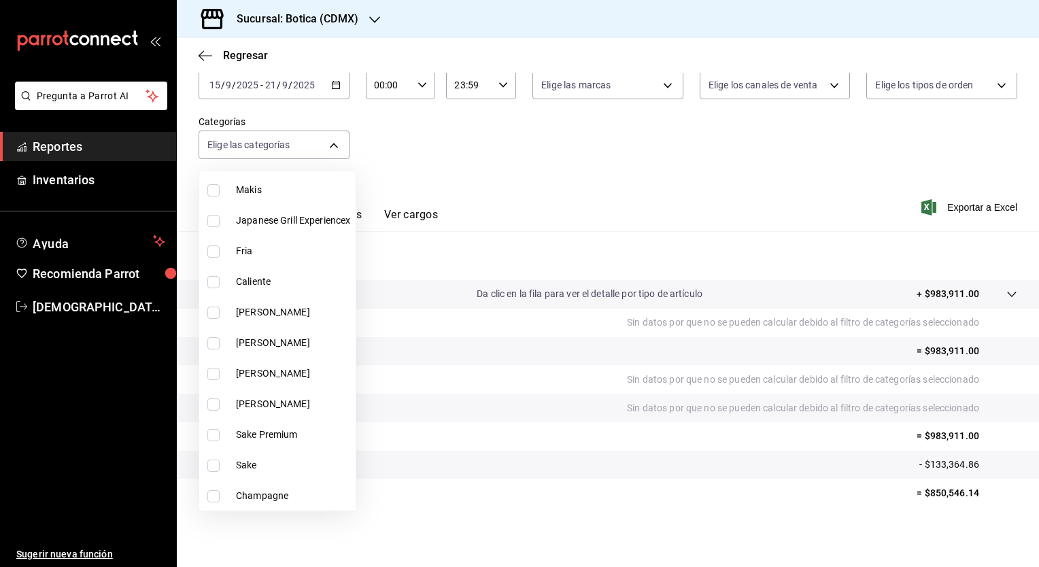
click at [260, 507] on li "Champagne" at bounding box center [277, 496] width 156 height 31
type input "63c08e6b-53cb-43ca-a8f6-9094bcd16d7d"
checkbox input "true"
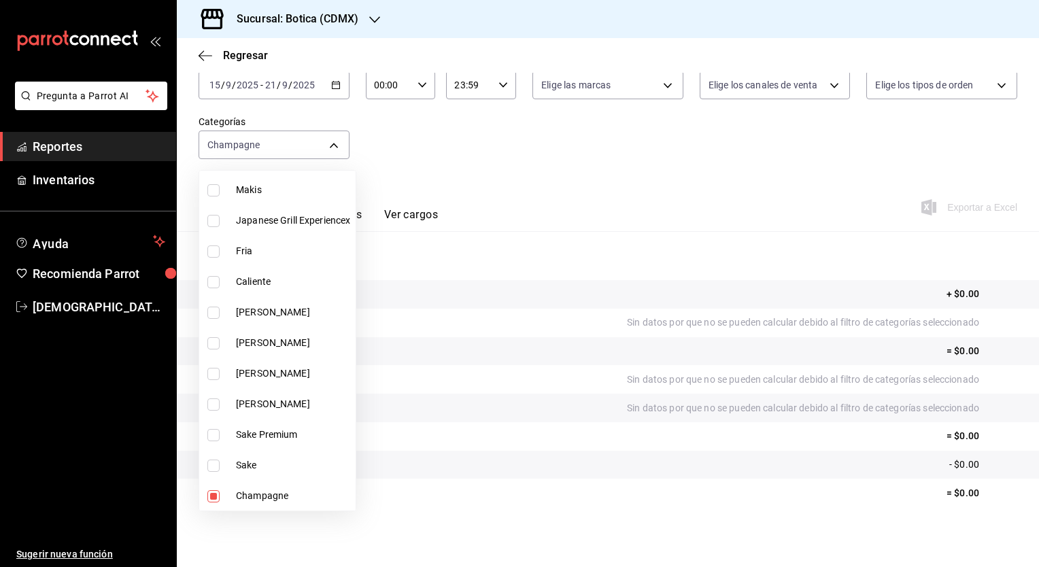
click at [278, 408] on span "[PERSON_NAME]" at bounding box center [293, 404] width 114 height 14
type input "63c08e6b-53cb-43ca-a8f6-9094bcd16d7d,41acbcd3-1c5d-4b58-a6f8-cdfc1b188c9c"
checkbox input "true"
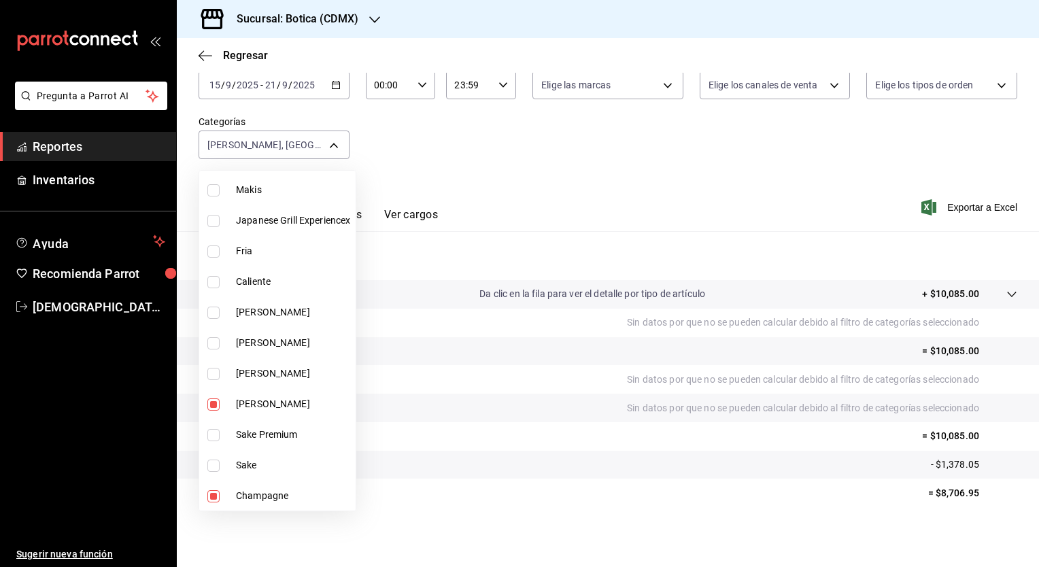
click at [272, 371] on span "[PERSON_NAME]" at bounding box center [293, 374] width 114 height 14
type input "63c08e6b-53cb-43ca-a8f6-9094bcd16d7d,41acbcd3-1c5d-4b58-a6f8-cdfc1b188c9c,2de3b…"
checkbox input "true"
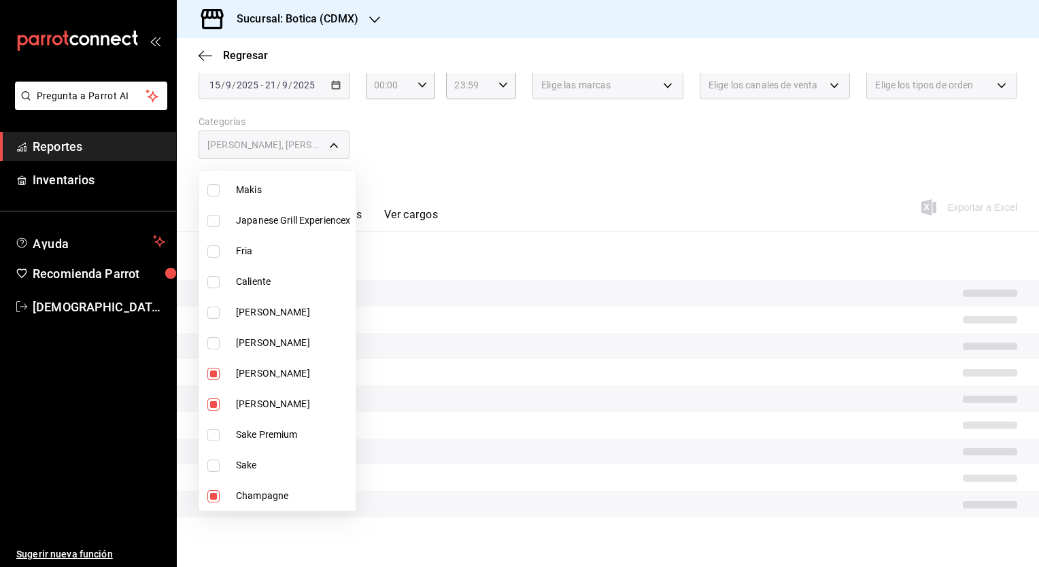
click at [276, 344] on span "[PERSON_NAME]" at bounding box center [293, 343] width 114 height 14
type input "63c08e6b-53cb-43ca-a8f6-9094bcd16d7d,41acbcd3-1c5d-4b58-a6f8-cdfc1b188c9c,2de3b…"
checkbox input "true"
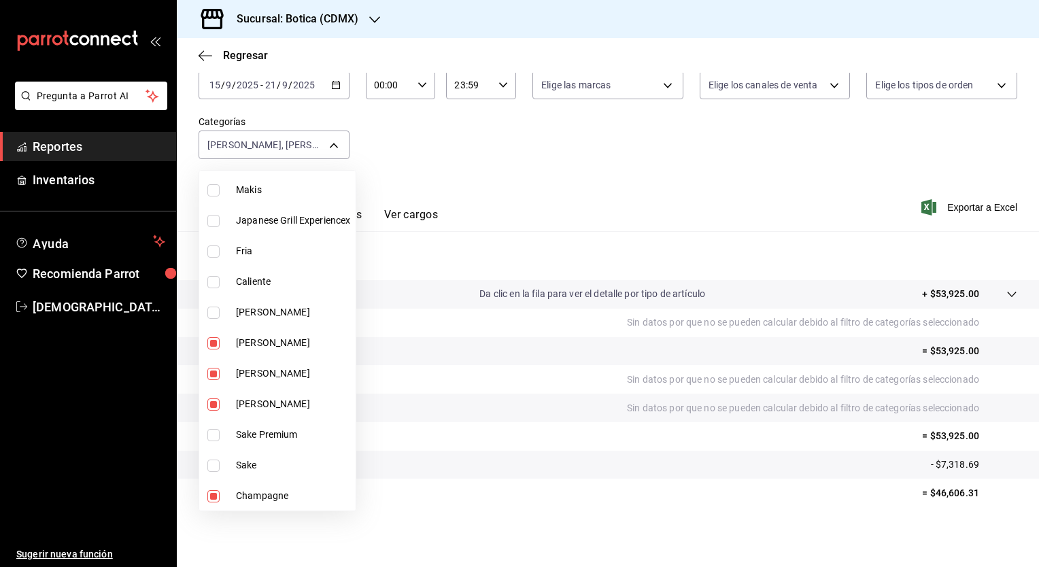
click at [273, 311] on span "[PERSON_NAME]" at bounding box center [293, 312] width 114 height 14
type input "63c08e6b-53cb-43ca-a8f6-9094bcd16d7d,41acbcd3-1c5d-4b58-a6f8-cdfc1b188c9c,2de3b…"
checkbox input "true"
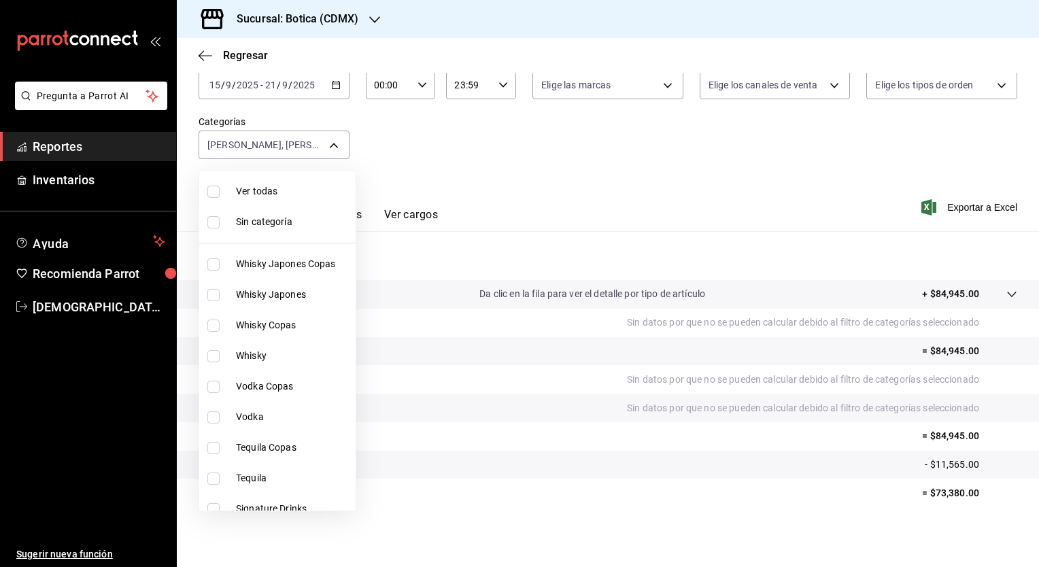
click at [465, 178] on div at bounding box center [519, 283] width 1039 height 567
click at [328, 146] on body "Pregunta a Parrot AI Reportes Inventarios Ayuda Recomienda Parrot [PERSON_NAME]…" at bounding box center [519, 283] width 1039 height 567
click at [235, 189] on li "Ver todas" at bounding box center [277, 191] width 156 height 31
type input "52039608-d3af-43d8-978b-7351115fcd58,48c160c6-e58b-40fc-ab83-08e030ab785e,3b989…"
checkbox input "true"
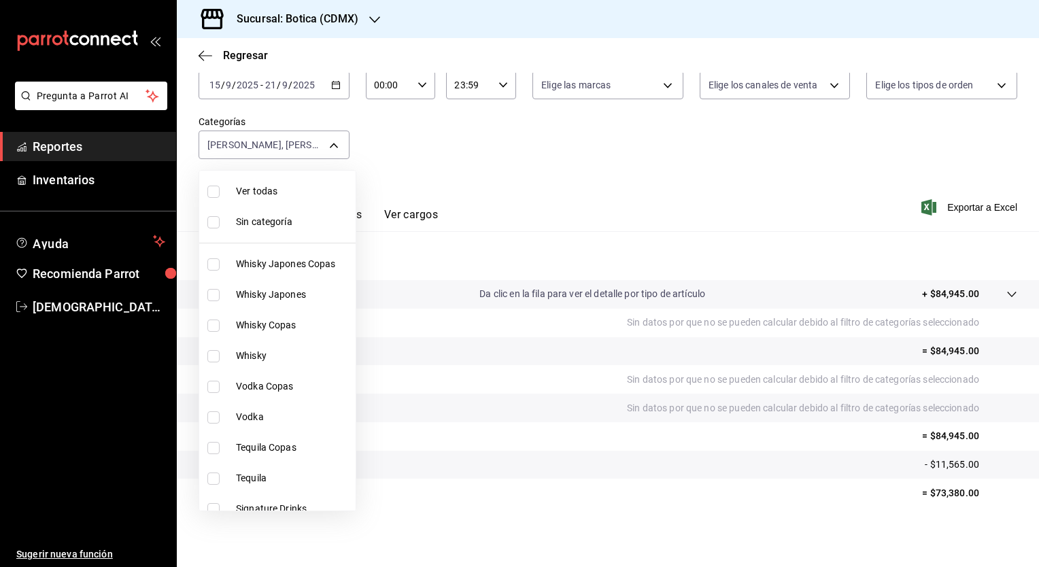
checkbox input "true"
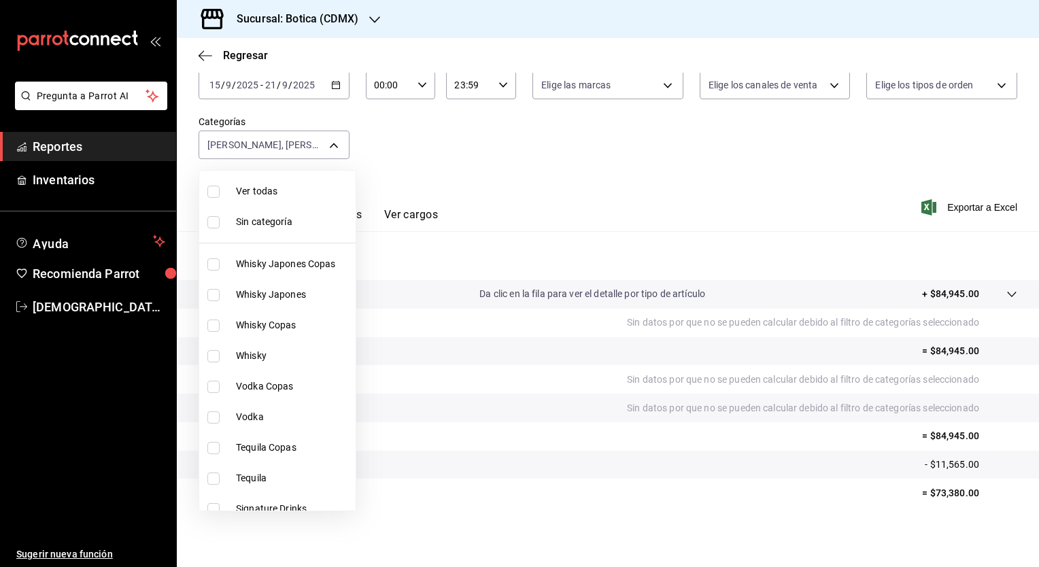
checkbox input "true"
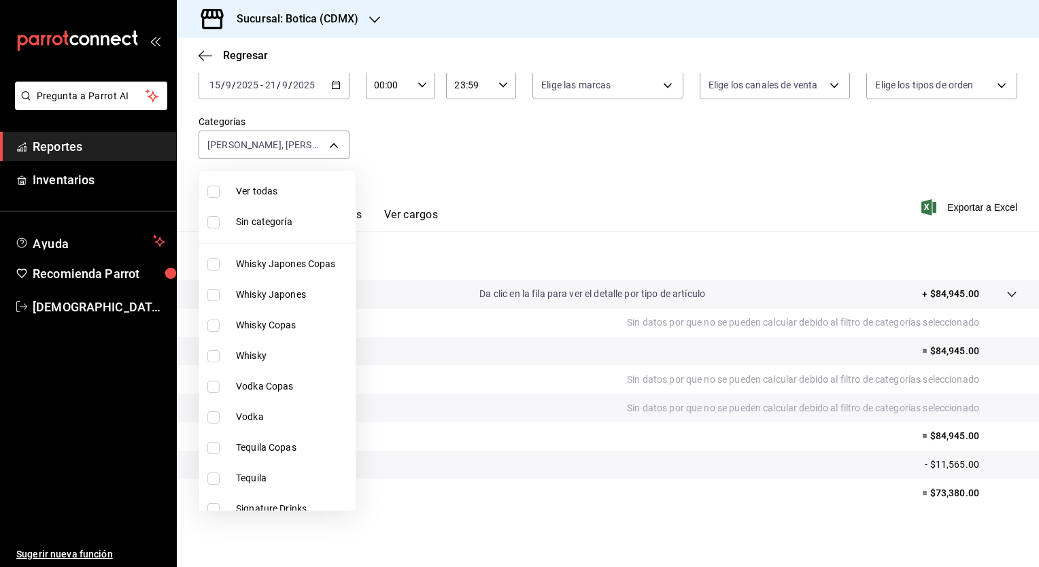
checkbox input "true"
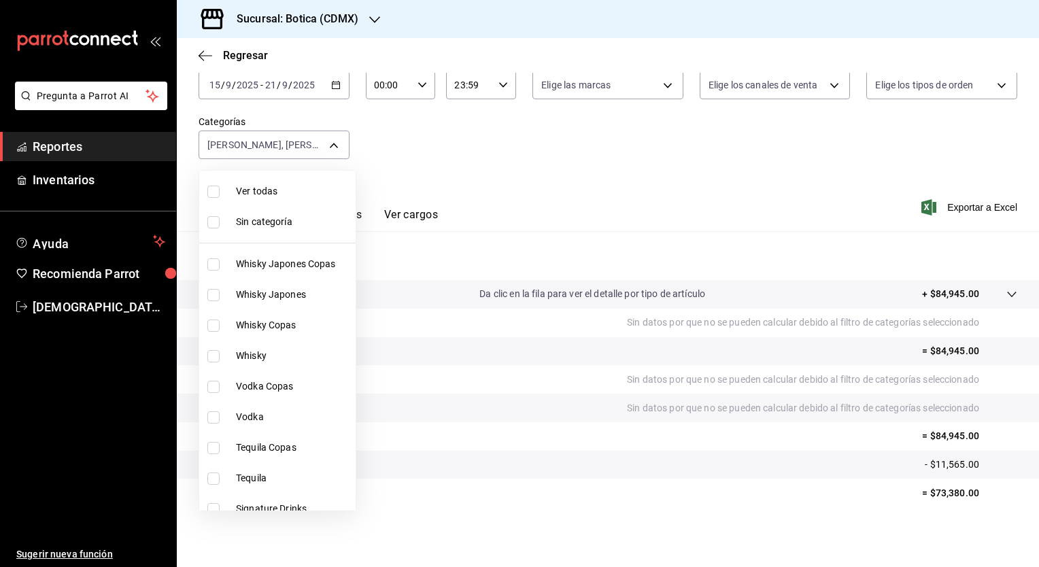
checkbox input "true"
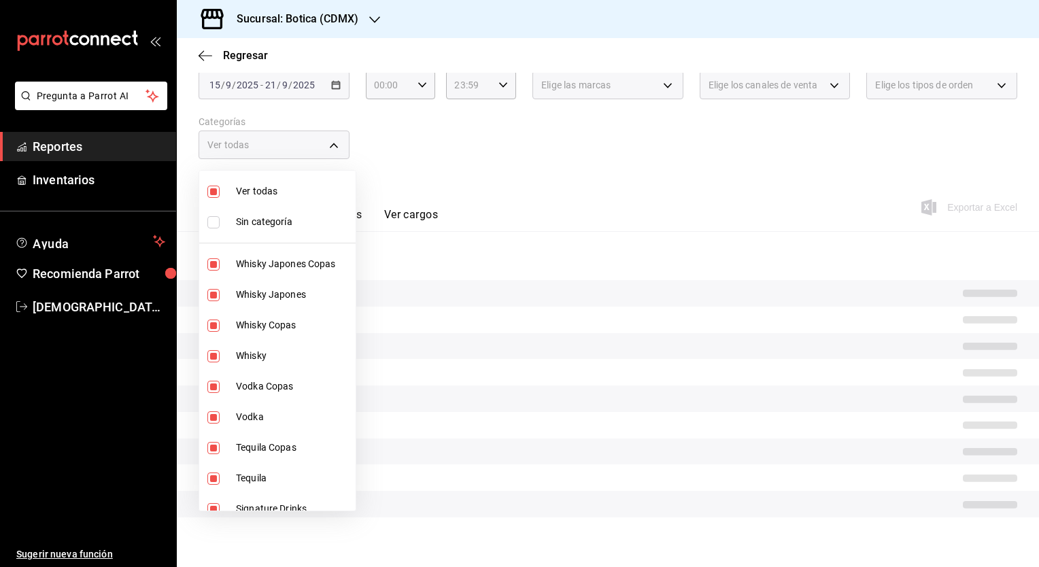
click at [235, 189] on li "Ver todas" at bounding box center [277, 191] width 156 height 31
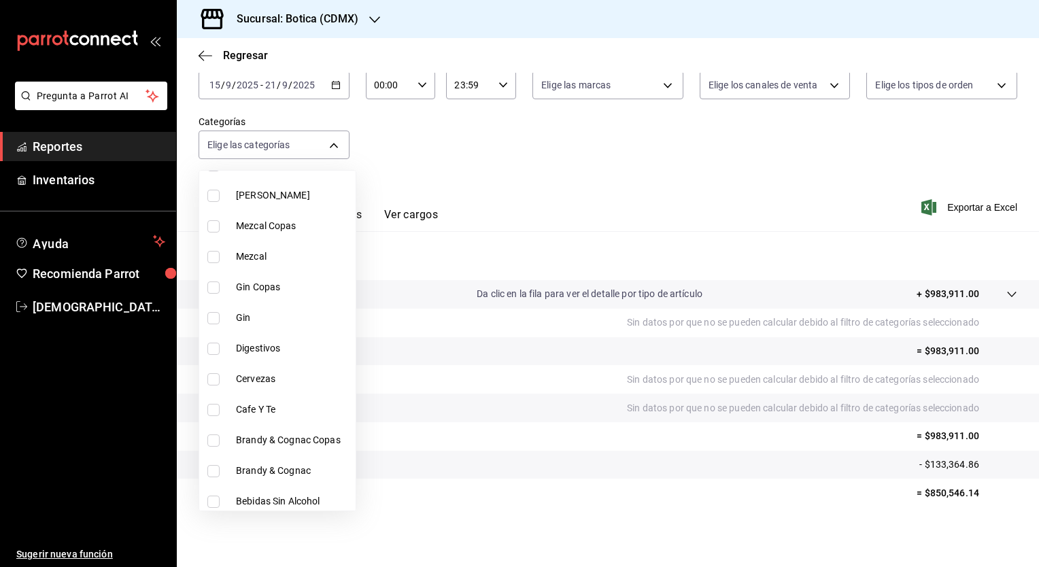
scroll to position [413, 0]
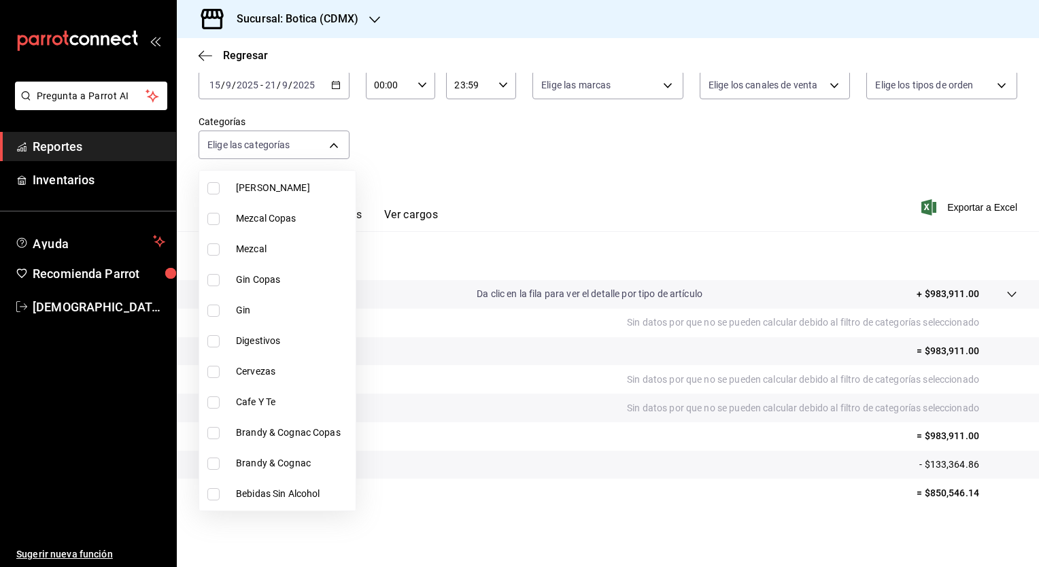
click at [250, 374] on span "Cervezas" at bounding box center [293, 372] width 114 height 14
click at [254, 365] on span "Cervezas" at bounding box center [293, 372] width 114 height 14
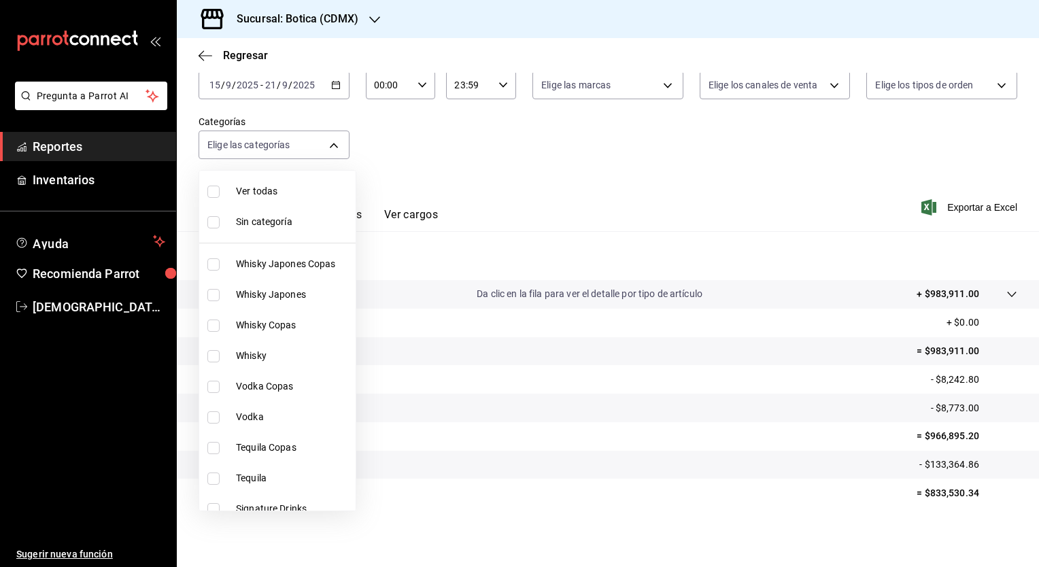
click at [277, 269] on span "Whisky Japones Copas" at bounding box center [293, 264] width 114 height 14
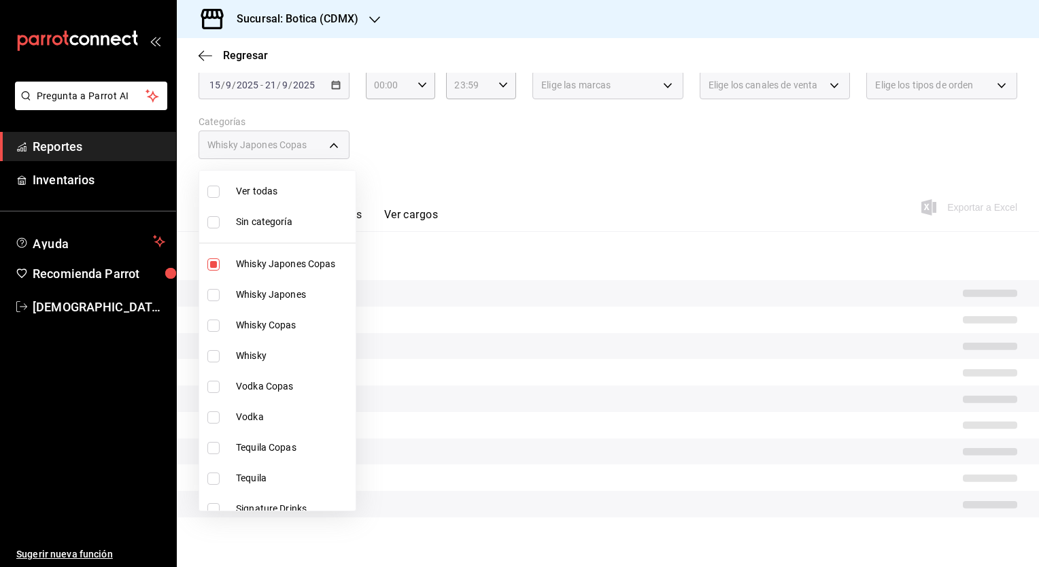
click at [270, 296] on span "Whisky Japones" at bounding box center [293, 295] width 114 height 14
click at [265, 321] on span "Whisky Copas" at bounding box center [293, 325] width 114 height 14
click at [259, 349] on span "Whisky" at bounding box center [293, 356] width 114 height 14
click at [267, 390] on span "Vodka Copas" at bounding box center [293, 387] width 114 height 14
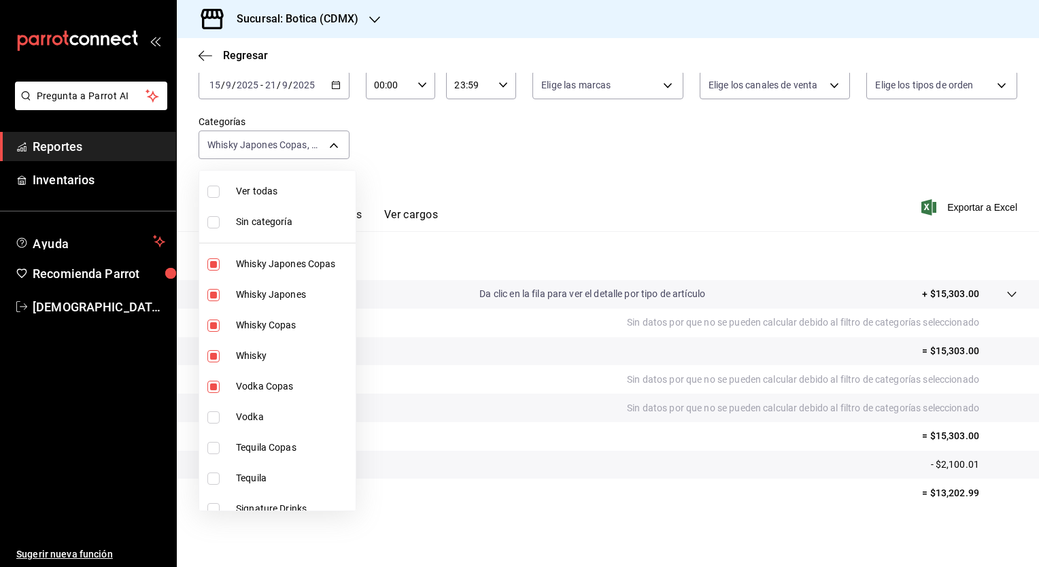
click at [248, 418] on span "Vodka" at bounding box center [293, 417] width 114 height 14
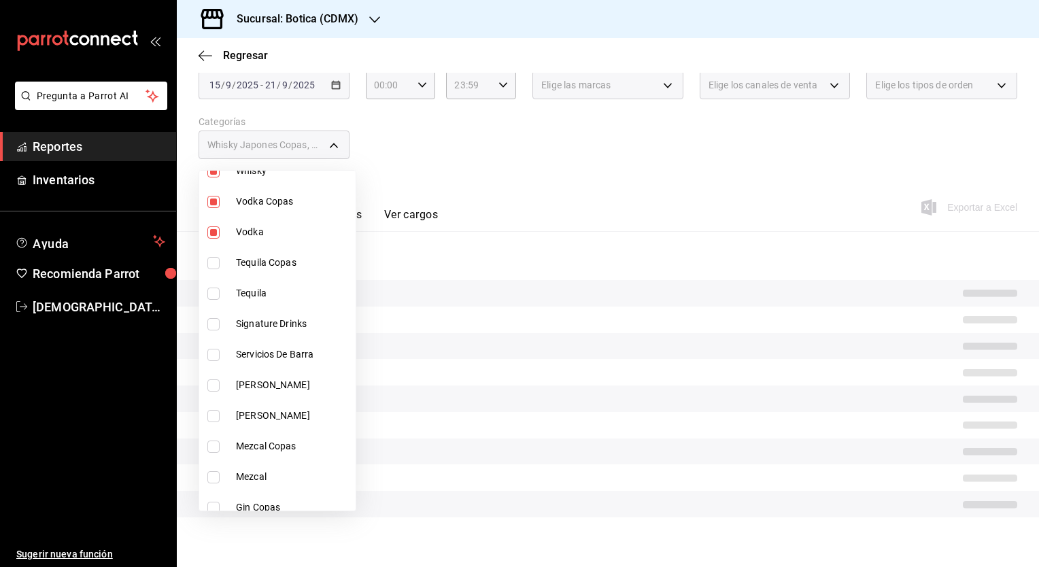
scroll to position [188, 0]
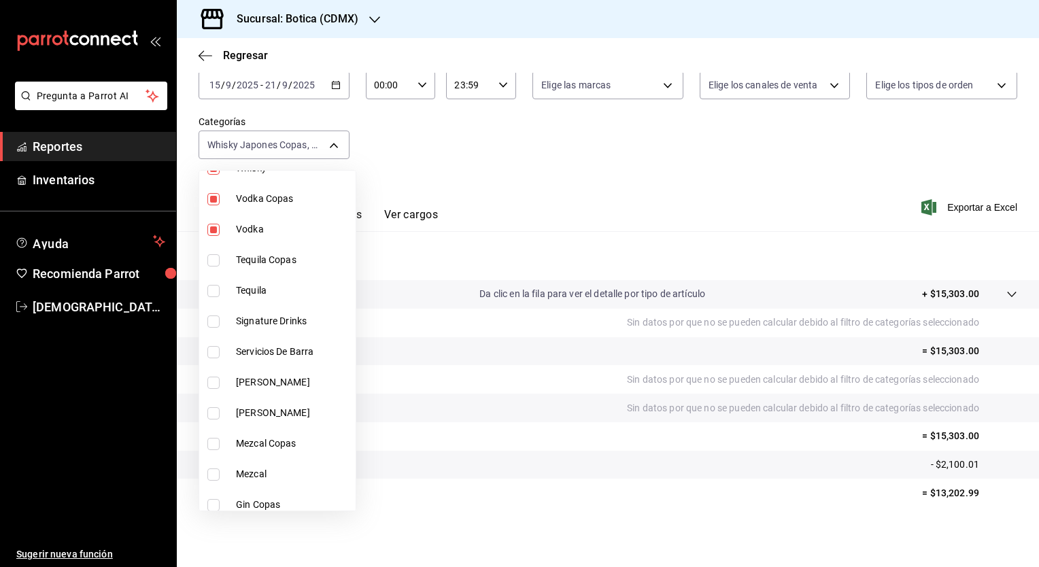
click at [293, 262] on span "Tequila Copas" at bounding box center [293, 260] width 114 height 14
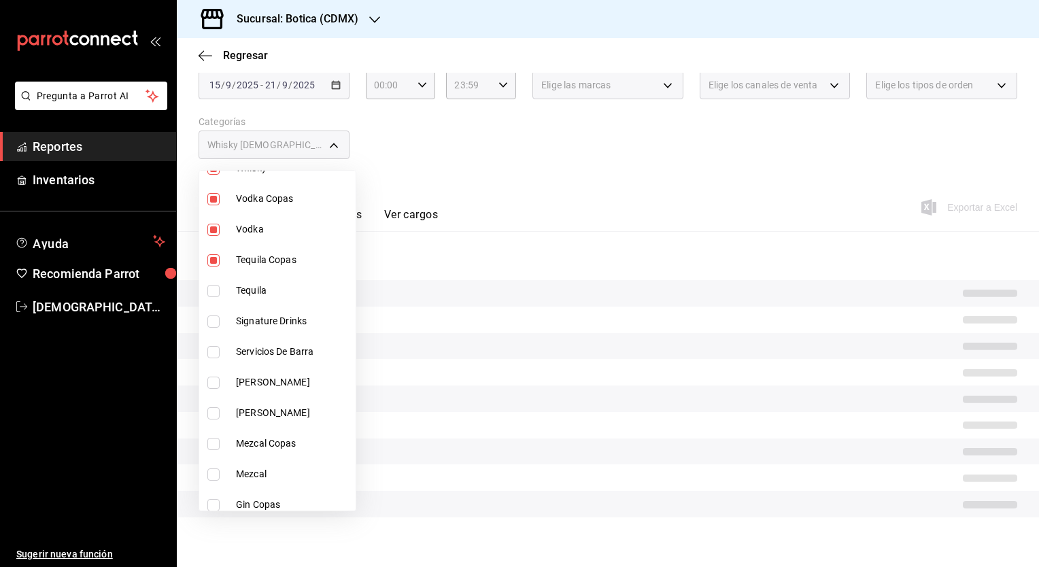
click at [261, 286] on span "Tequila" at bounding box center [293, 291] width 114 height 14
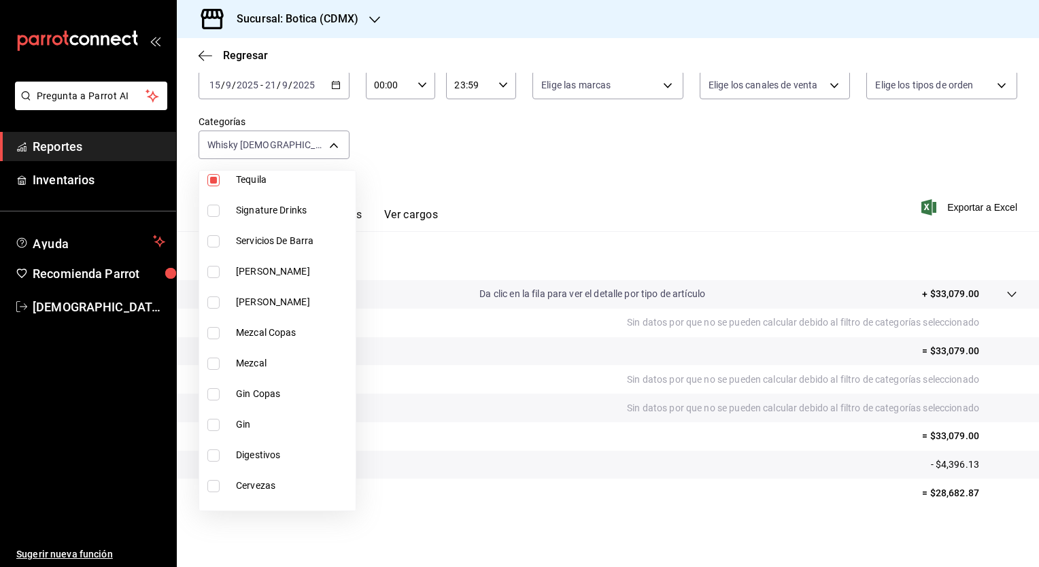
scroll to position [299, 0]
click at [284, 269] on span "[PERSON_NAME]" at bounding box center [293, 271] width 114 height 14
click at [259, 293] on li "[PERSON_NAME]" at bounding box center [277, 301] width 156 height 31
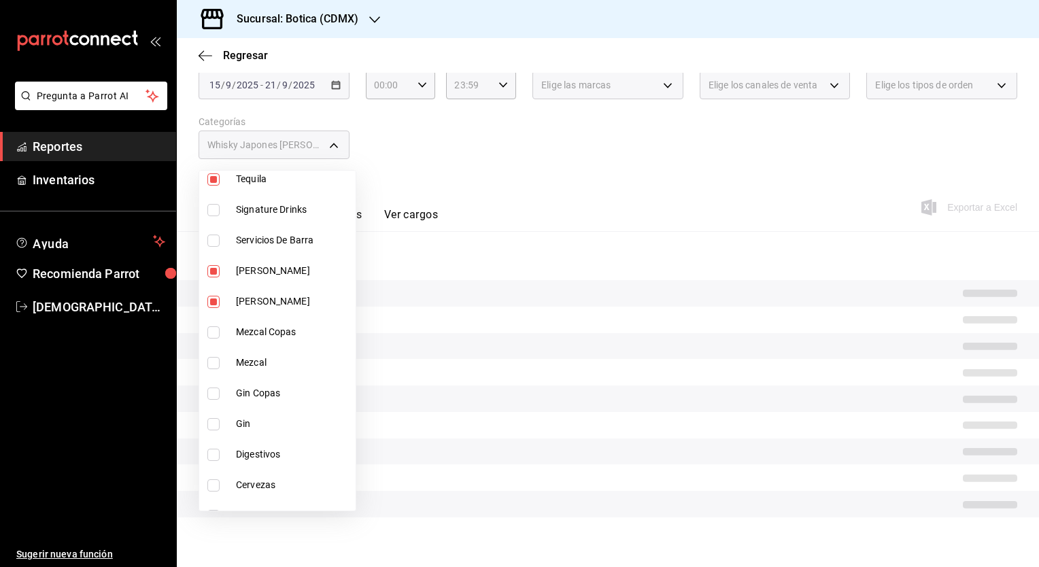
click at [271, 333] on span "Mezcal Copas" at bounding box center [293, 332] width 114 height 14
click at [258, 363] on span "Mezcal" at bounding box center [293, 363] width 114 height 14
click at [276, 393] on span "Gin Copas" at bounding box center [293, 393] width 114 height 14
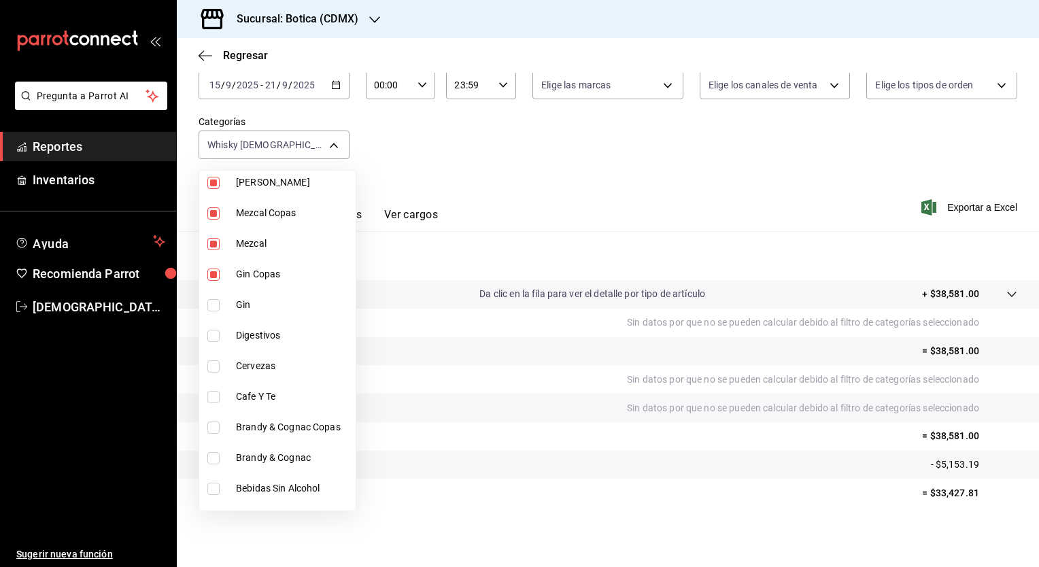
scroll to position [422, 0]
click at [249, 298] on span "Gin" at bounding box center [293, 302] width 114 height 14
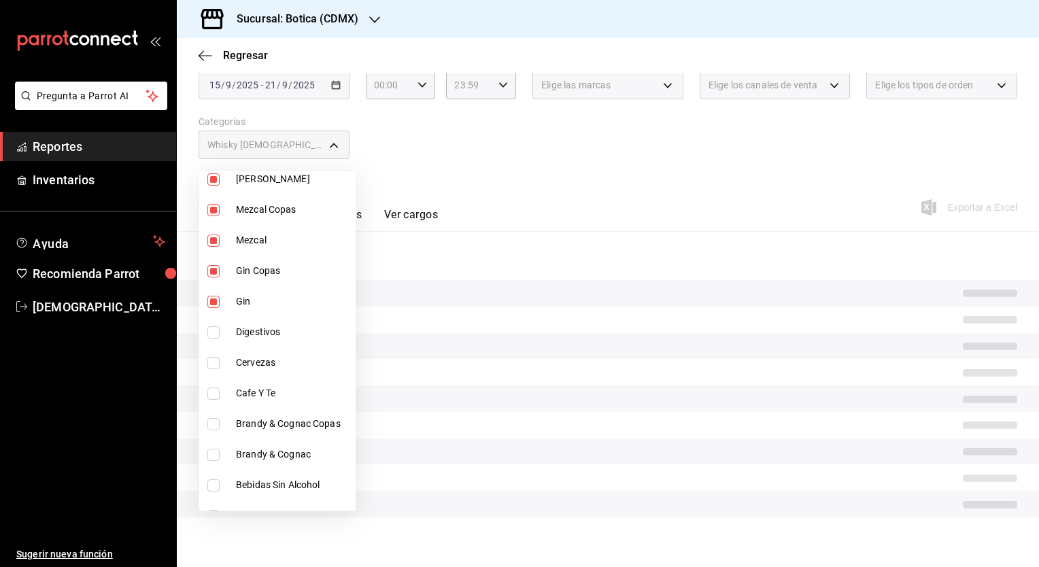
click at [264, 334] on span "Digestivos" at bounding box center [293, 332] width 114 height 14
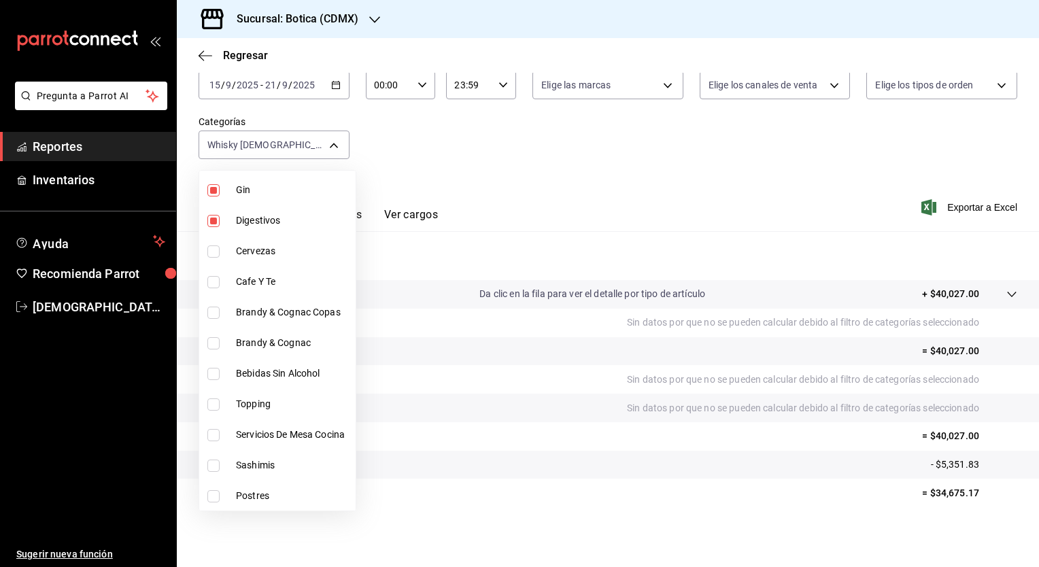
scroll to position [533, 0]
click at [310, 321] on li "Brandy & Cognac Copas" at bounding box center [277, 312] width 156 height 31
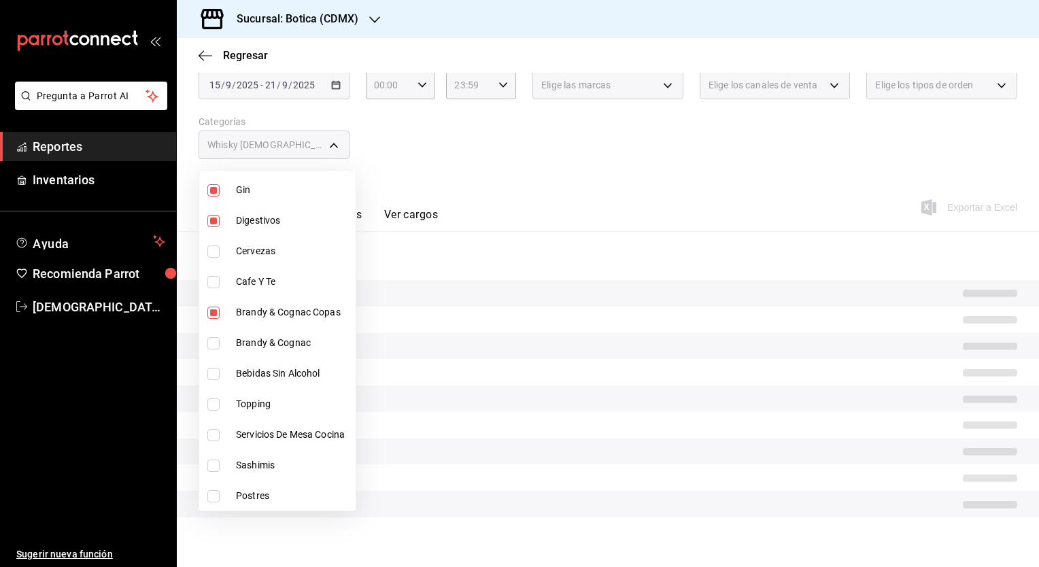
click at [278, 343] on span "Brandy & Cognac" at bounding box center [293, 343] width 114 height 14
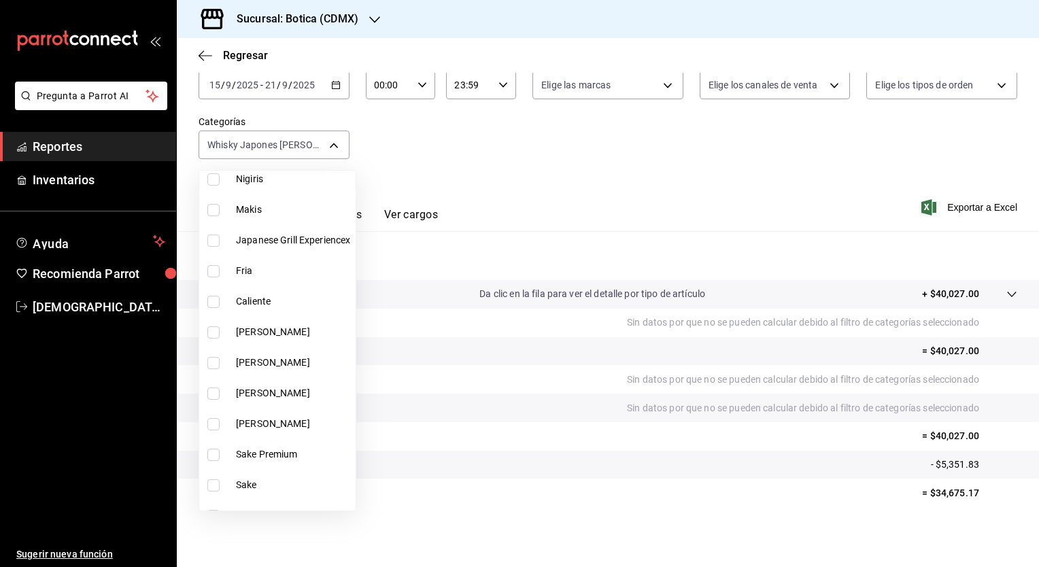
scroll to position [931, 0]
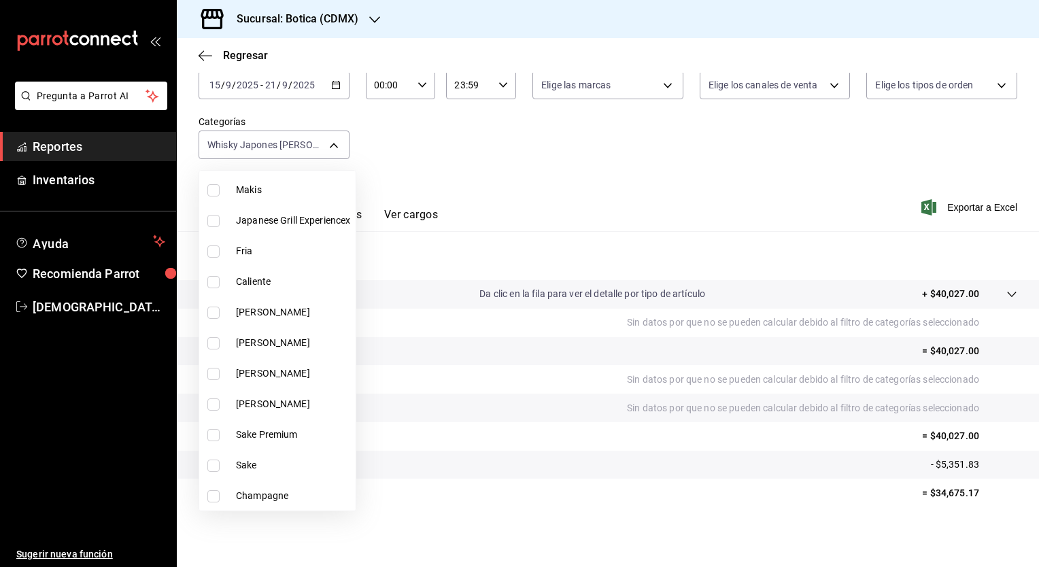
click at [552, 215] on div at bounding box center [519, 283] width 1039 height 567
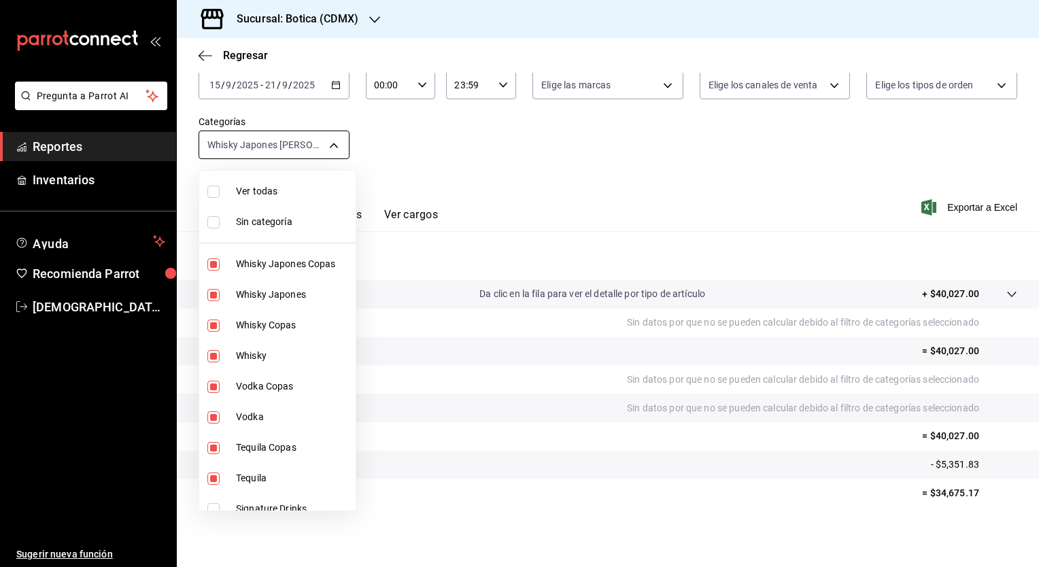
click at [331, 139] on body "Pregunta a Parrot AI Reportes Inventarios Ayuda Recomienda Parrot [PERSON_NAME]…" at bounding box center [519, 283] width 1039 height 567
click at [281, 188] on span "Ver todas" at bounding box center [293, 191] width 114 height 14
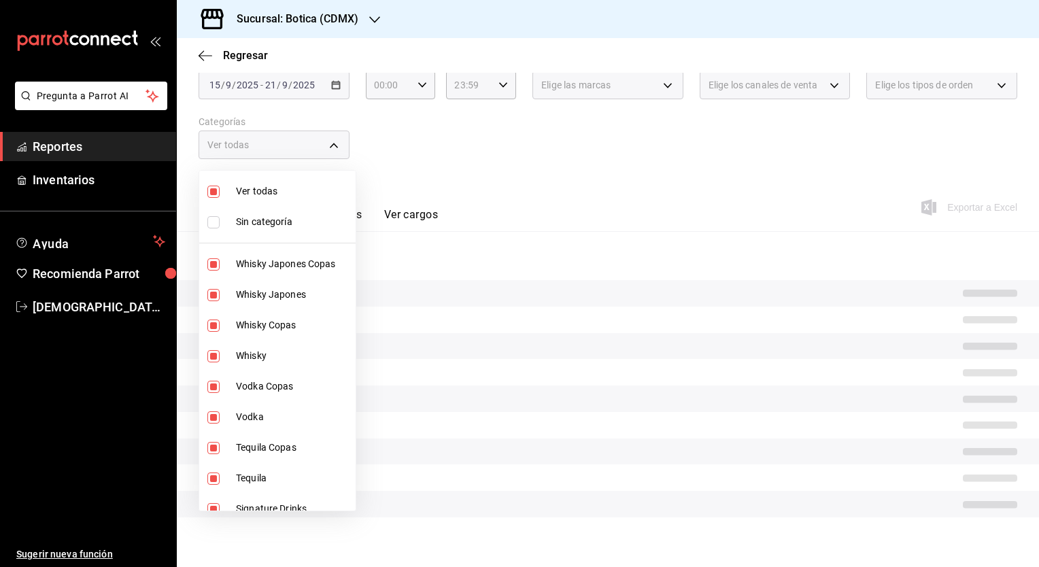
click at [281, 188] on span "Ver todas" at bounding box center [293, 191] width 114 height 14
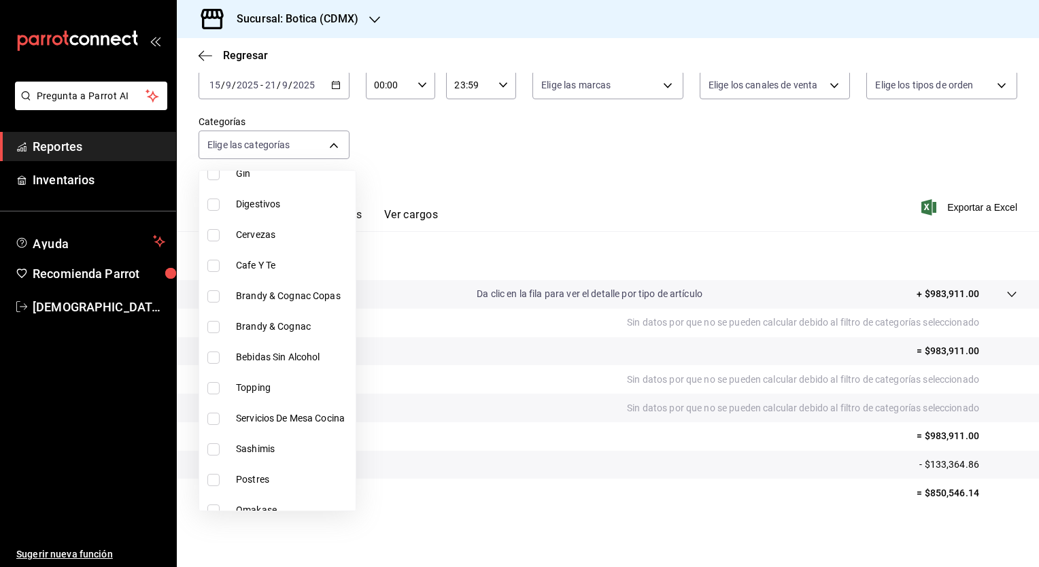
scroll to position [931, 0]
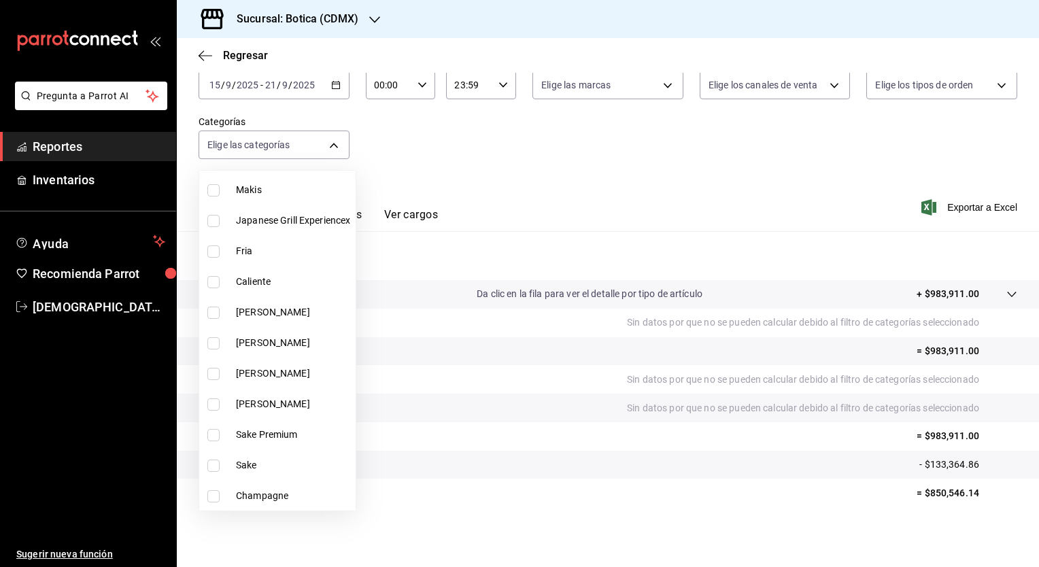
click at [257, 467] on span "Sake" at bounding box center [293, 466] width 114 height 14
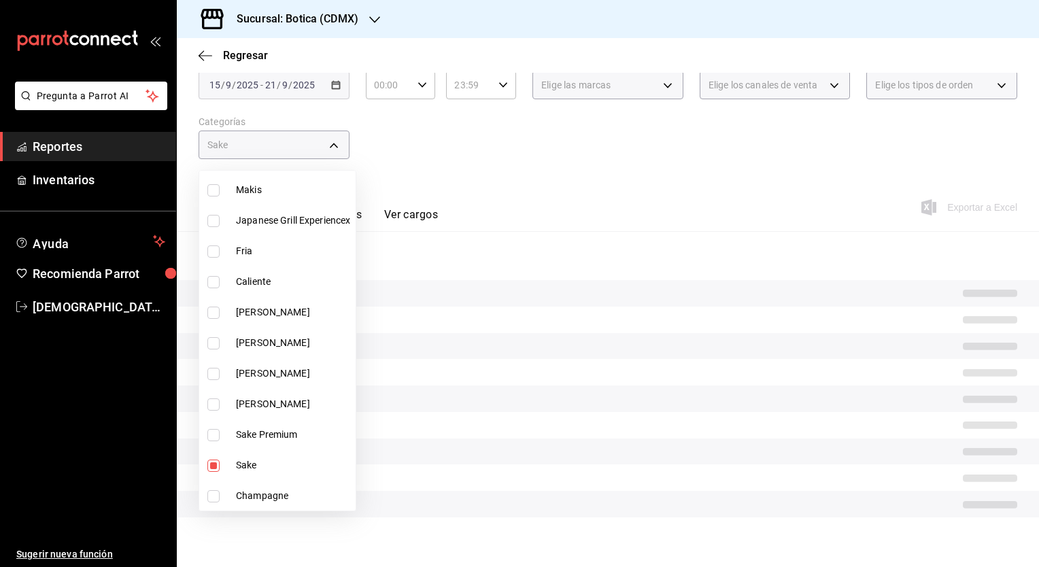
click at [286, 433] on span "Sake Premium" at bounding box center [293, 435] width 114 height 14
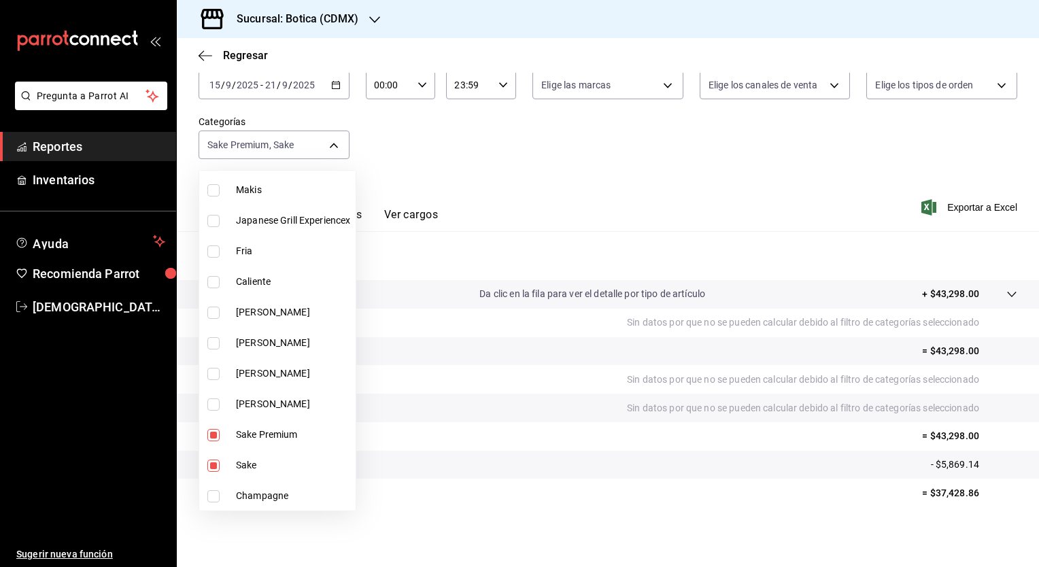
click at [495, 189] on div at bounding box center [519, 283] width 1039 height 567
